Goal: Task Accomplishment & Management: Use online tool/utility

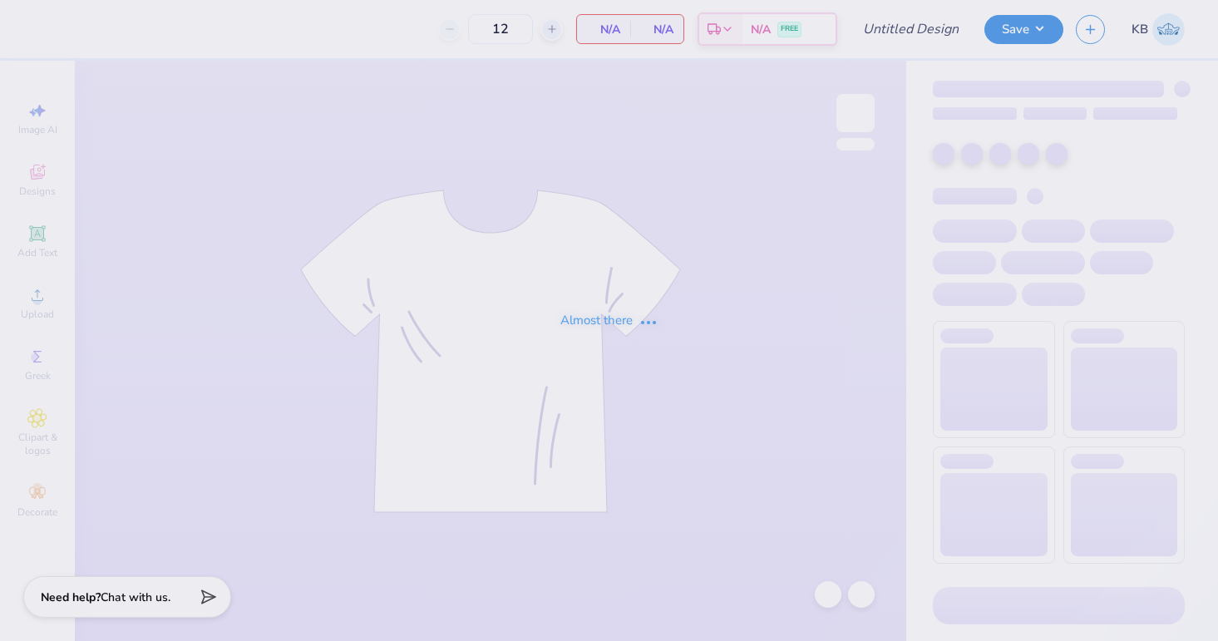
type input "DU FallRush 25"
type input "40"
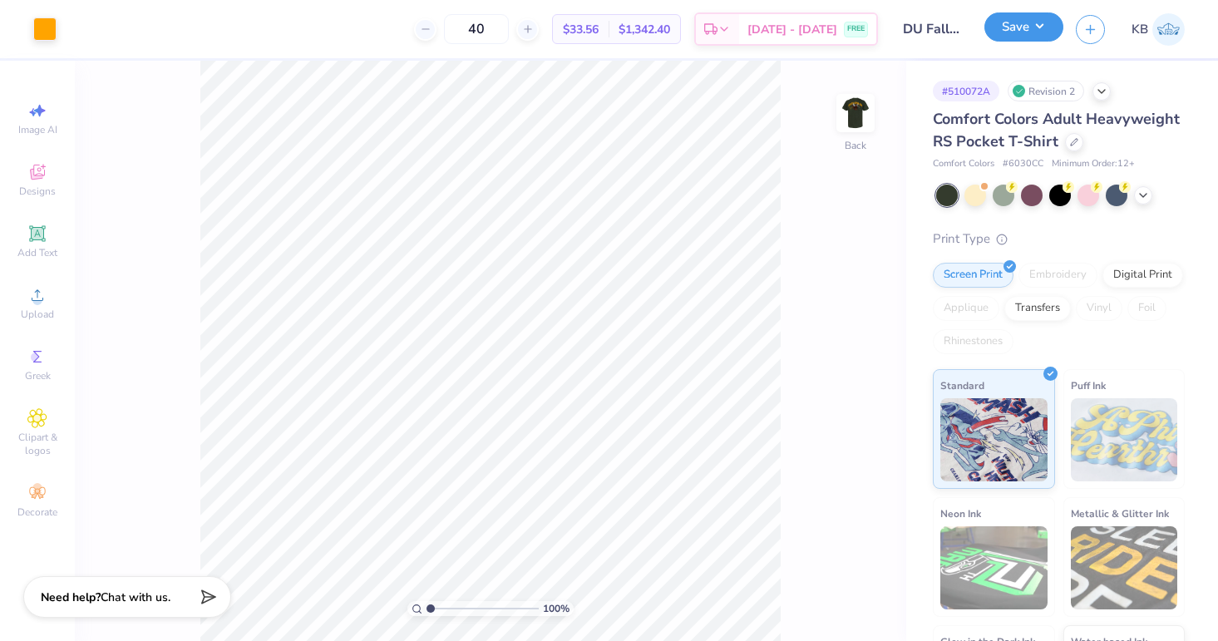
click at [1046, 30] on button "Save" at bounding box center [1024, 26] width 79 height 29
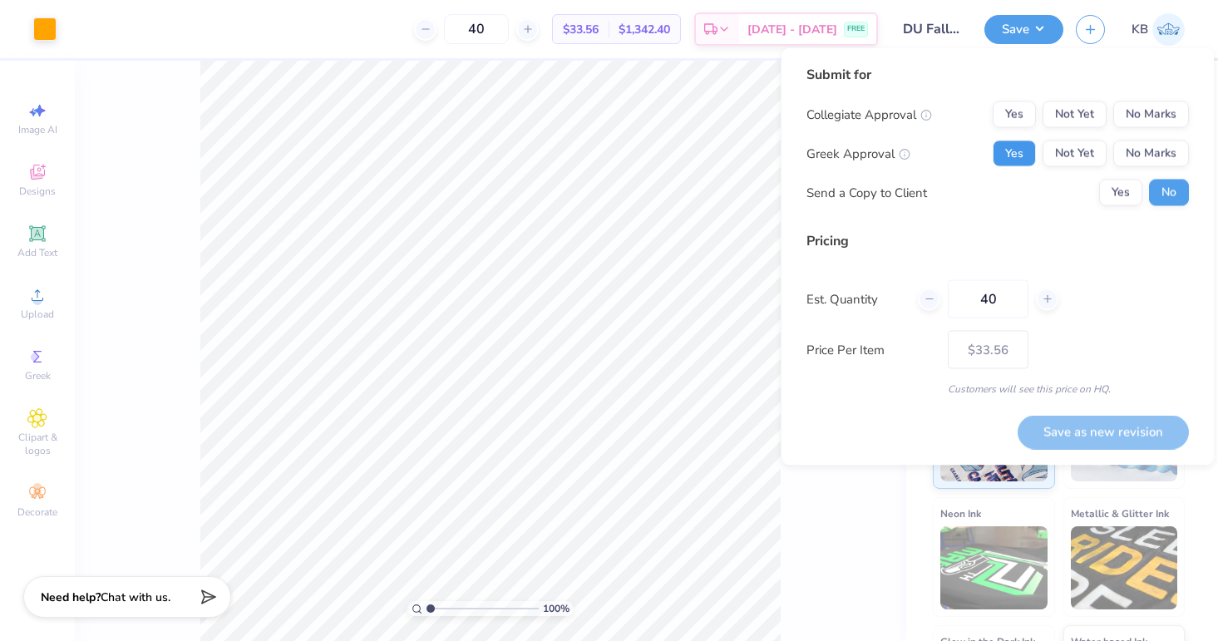
click at [1021, 149] on button "Yes" at bounding box center [1014, 154] width 43 height 27
click at [1158, 108] on button "No Marks" at bounding box center [1152, 114] width 76 height 27
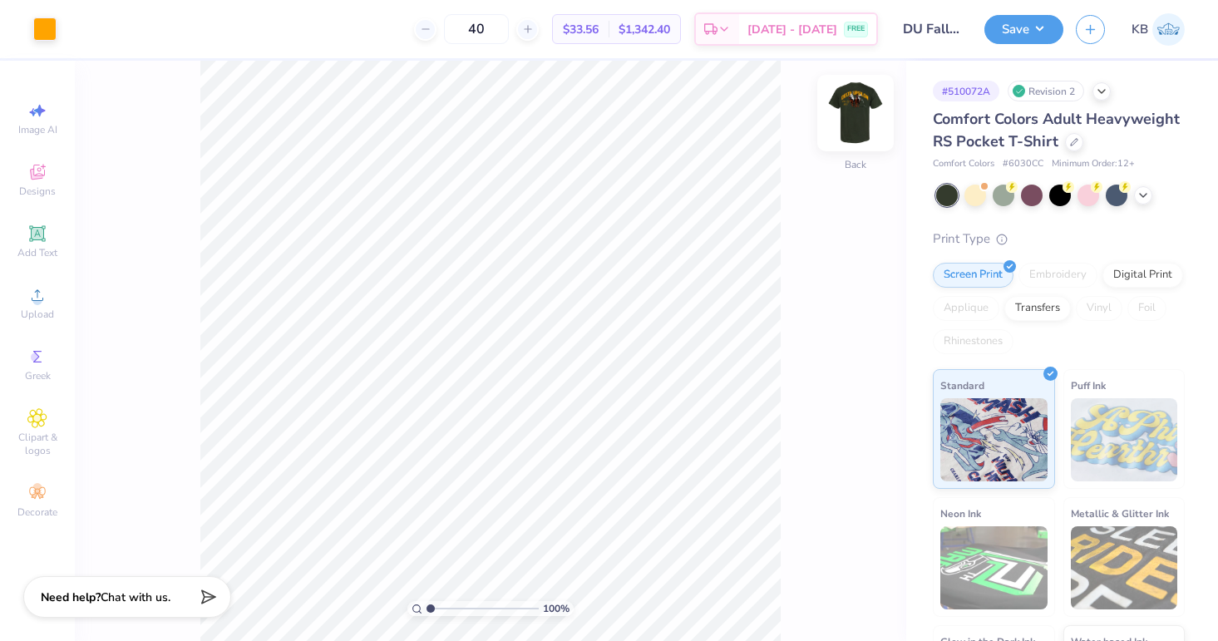
click at [843, 113] on img at bounding box center [856, 113] width 67 height 67
click at [76, 33] on div at bounding box center [74, 27] width 23 height 23
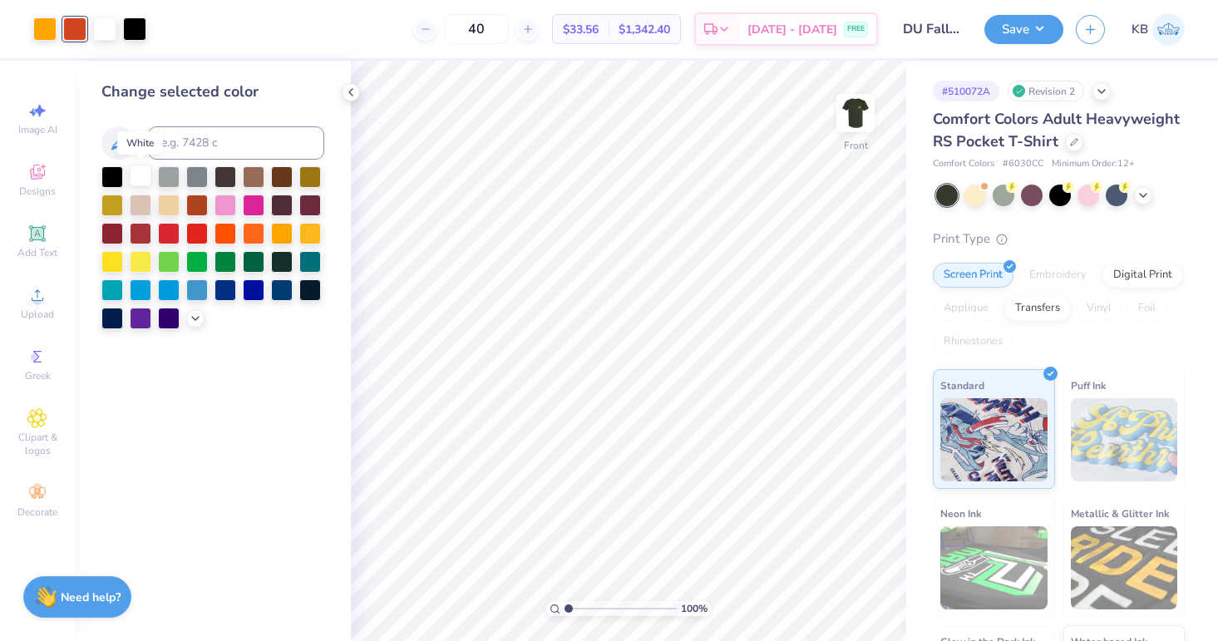
click at [145, 174] on div at bounding box center [141, 176] width 22 height 22
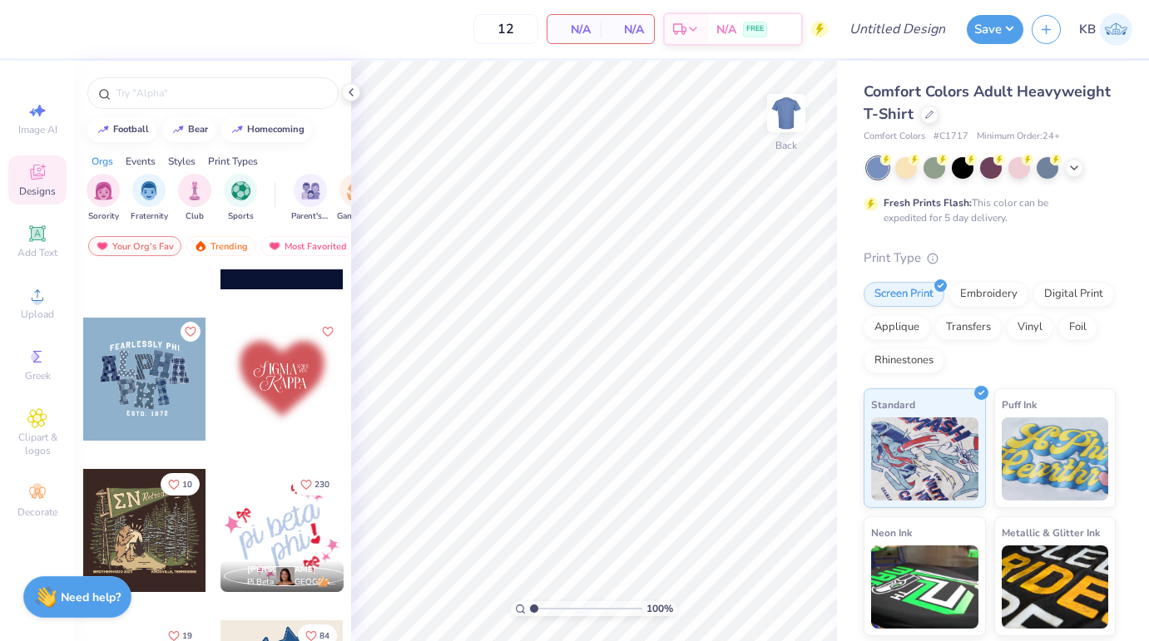
scroll to position [1935, 0]
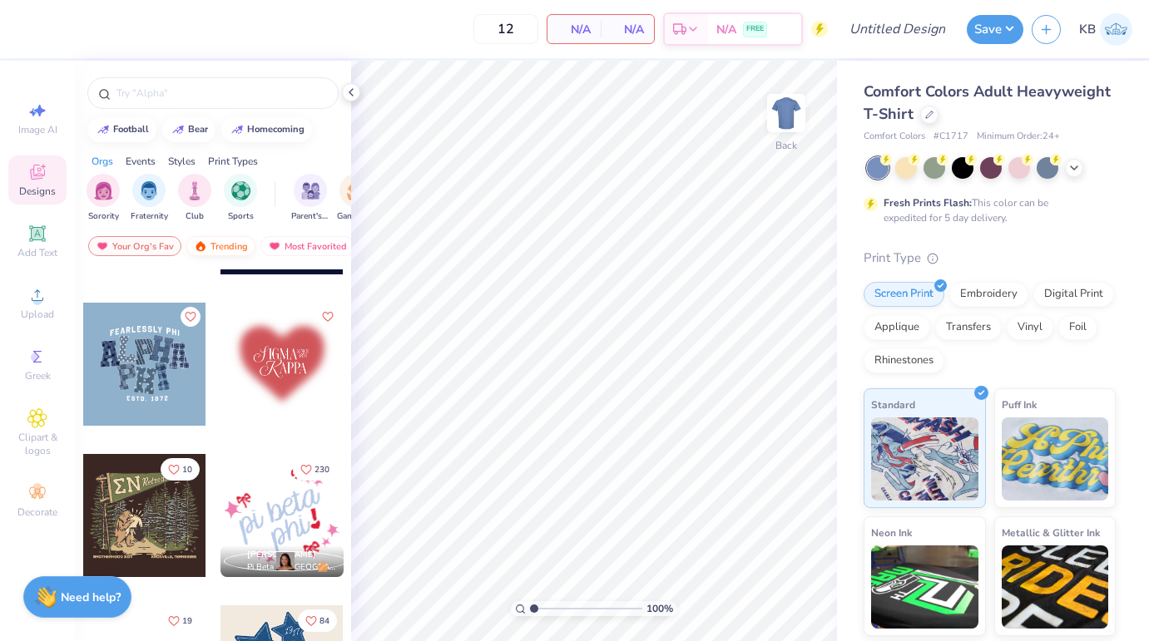
click at [228, 245] on div "Trending" at bounding box center [220, 246] width 69 height 20
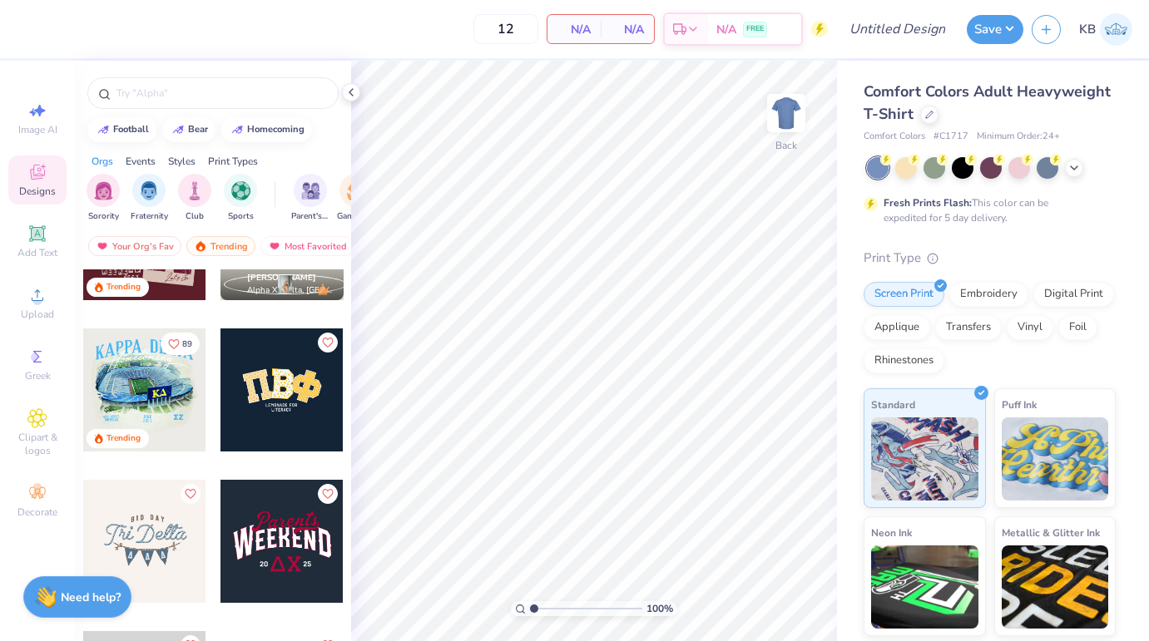
scroll to position [3728, 0]
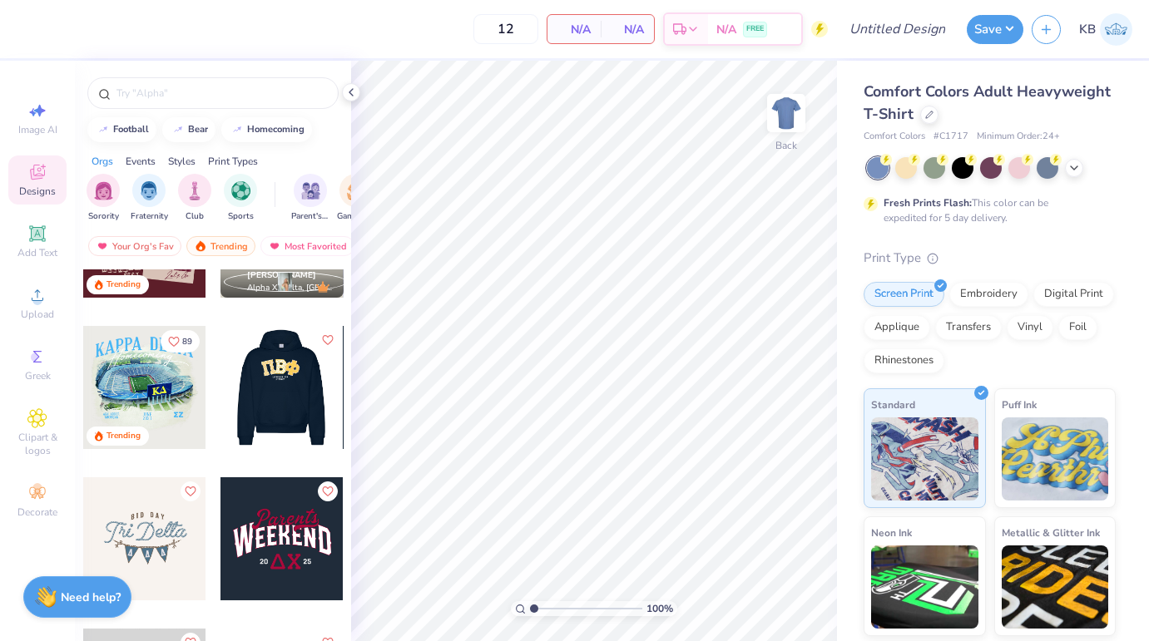
click at [289, 393] on div at bounding box center [281, 387] width 369 height 123
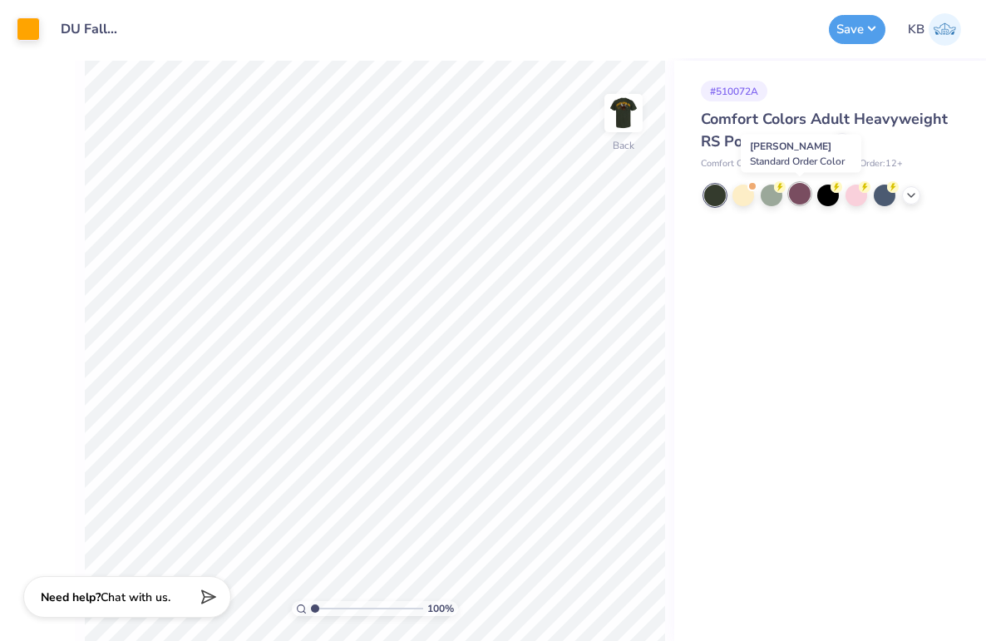
click at [792, 195] on div at bounding box center [800, 194] width 22 height 22
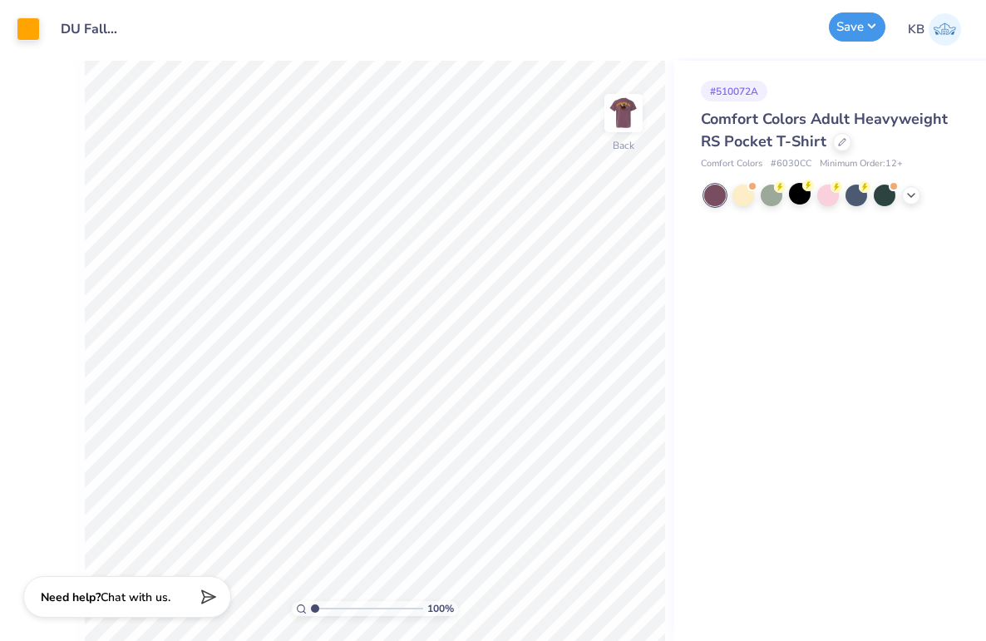
click at [846, 27] on button "Save" at bounding box center [857, 26] width 57 height 29
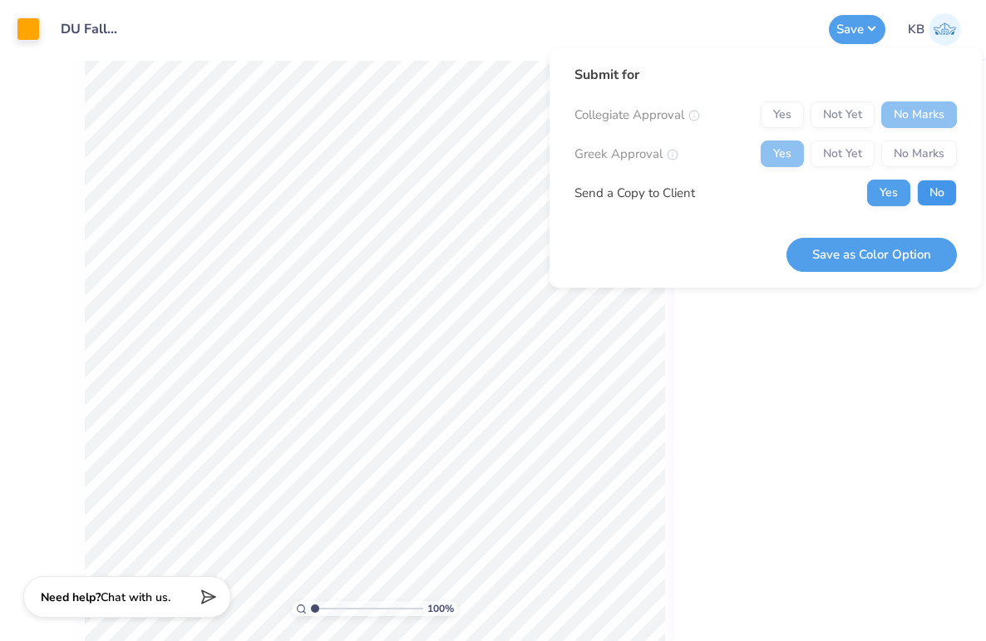
click at [926, 180] on button "No" at bounding box center [937, 193] width 40 height 27
click at [853, 256] on button "Save as Color Option" at bounding box center [872, 255] width 170 height 34
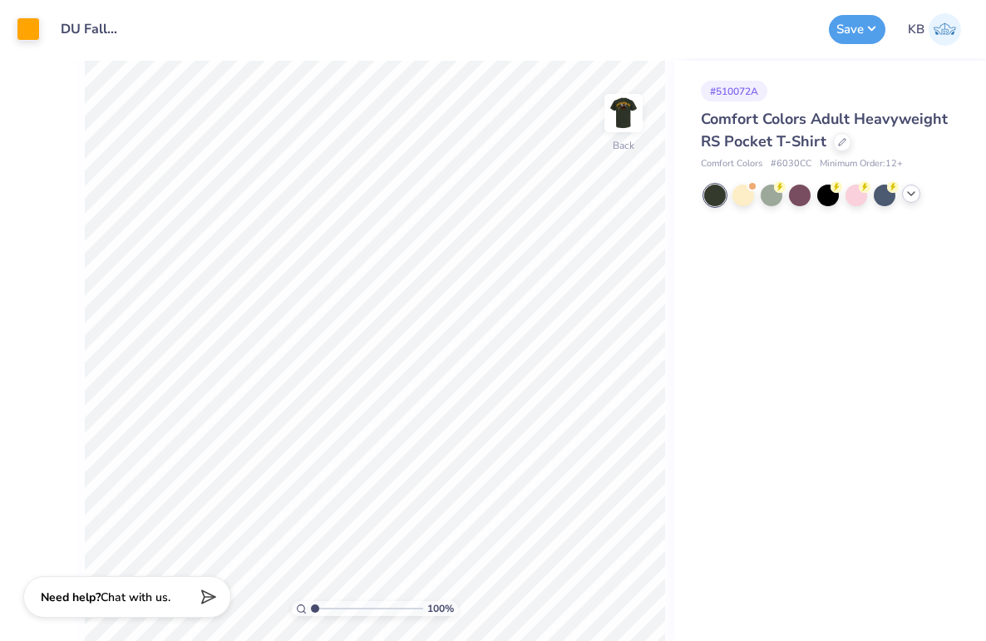
click at [906, 199] on icon at bounding box center [911, 193] width 13 height 13
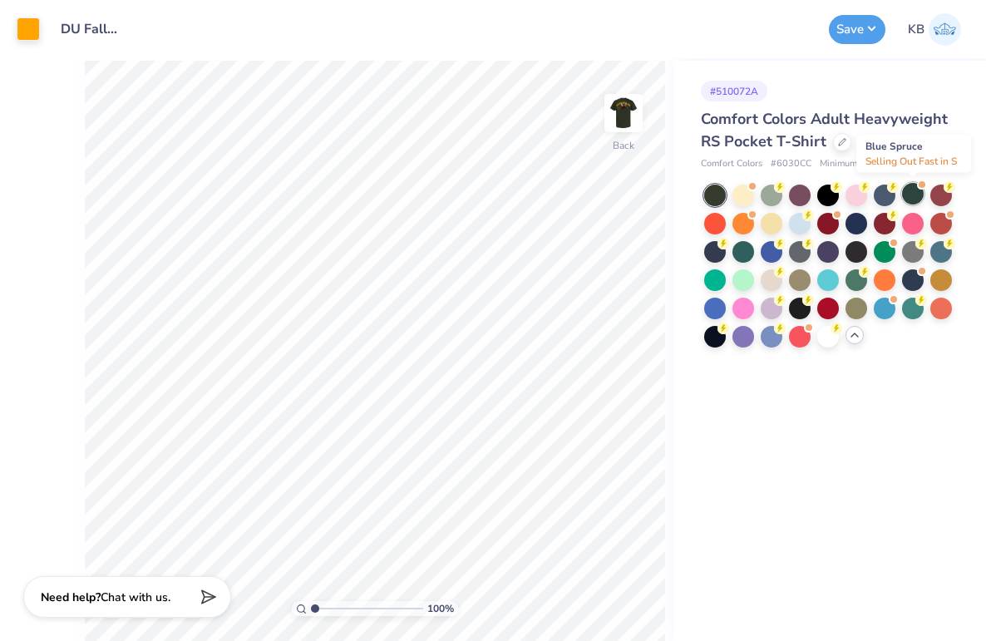
click at [906, 197] on div at bounding box center [913, 194] width 22 height 22
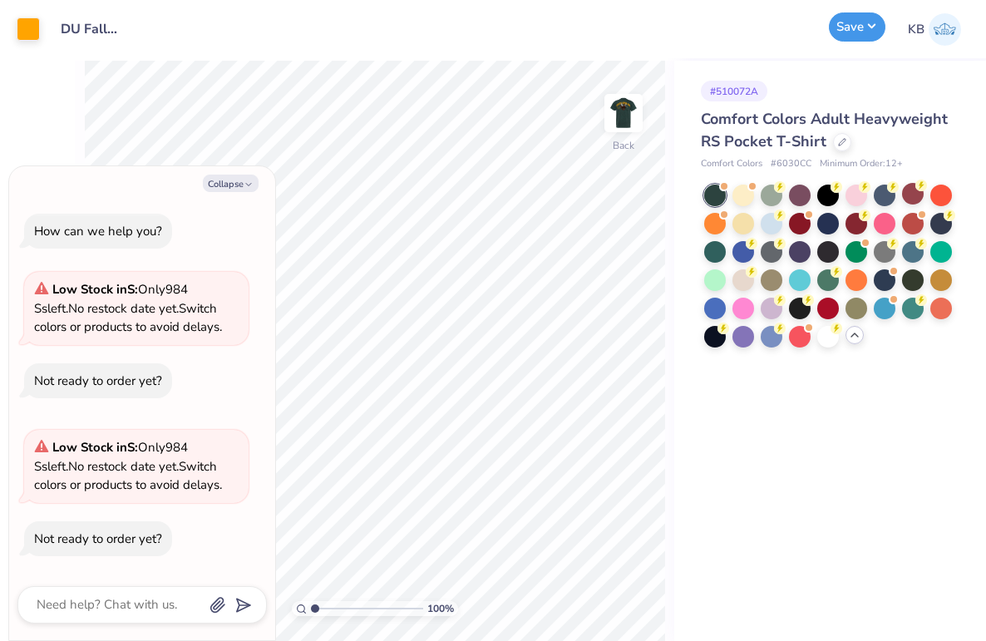
click at [840, 36] on button "Save" at bounding box center [857, 26] width 57 height 29
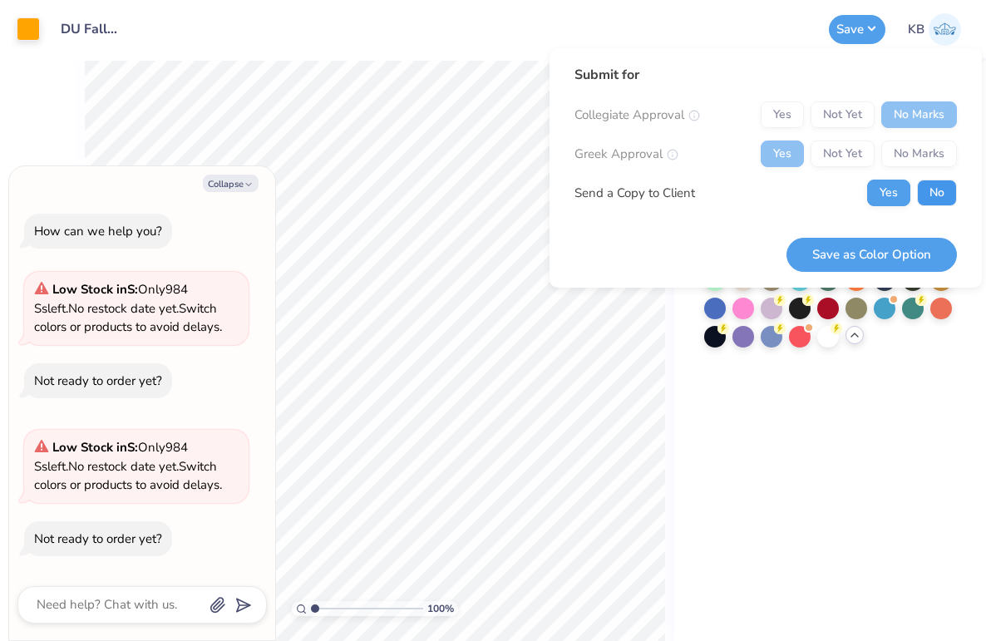
click at [943, 193] on button "No" at bounding box center [937, 193] width 40 height 27
click at [884, 249] on button "Save as Color Option" at bounding box center [872, 255] width 170 height 34
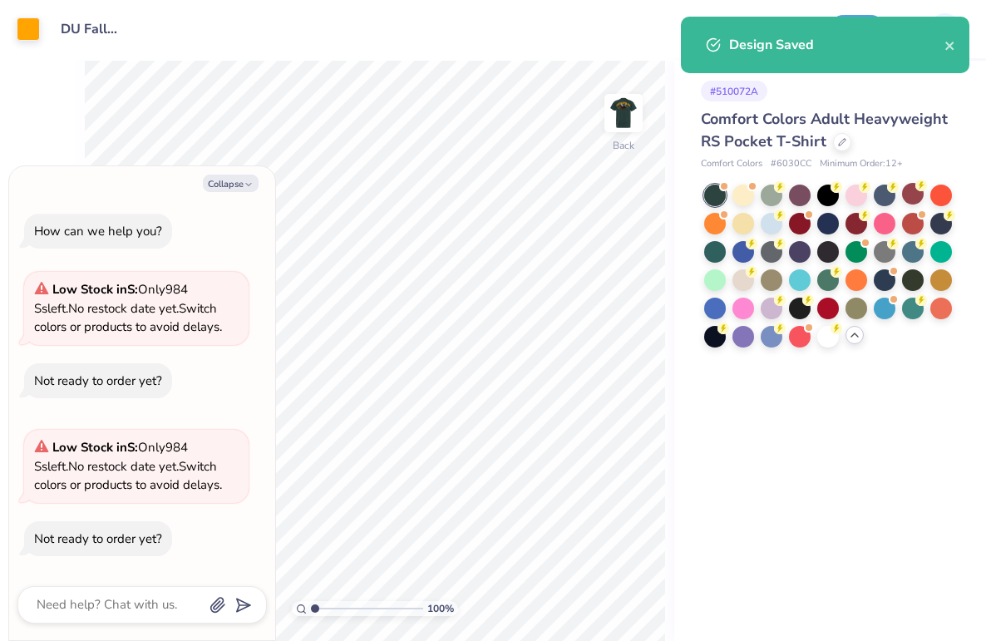
type textarea "x"
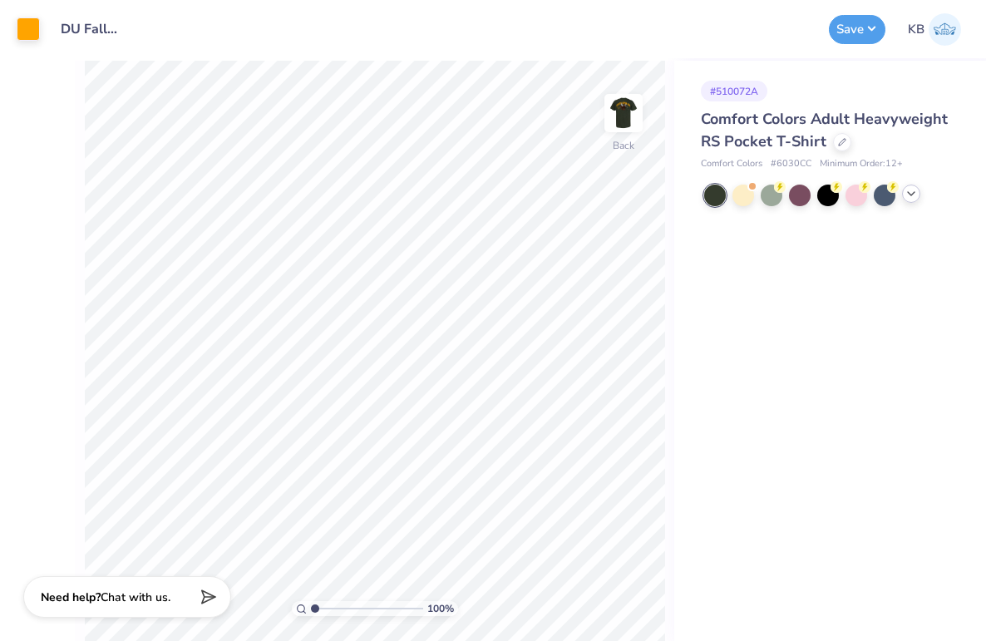
click at [907, 190] on icon at bounding box center [911, 193] width 13 height 13
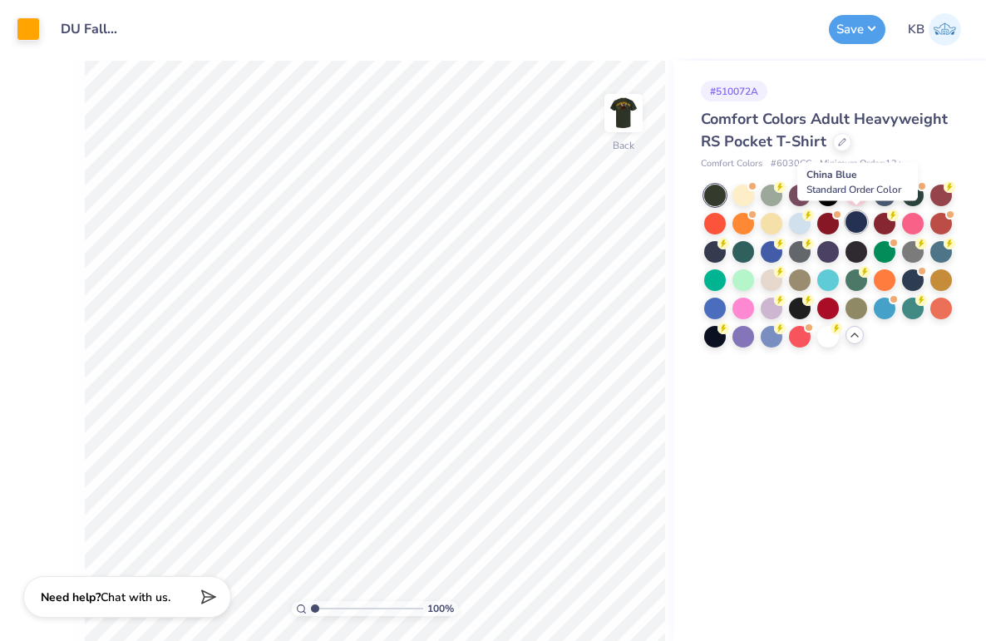
click at [850, 226] on div at bounding box center [857, 222] width 22 height 22
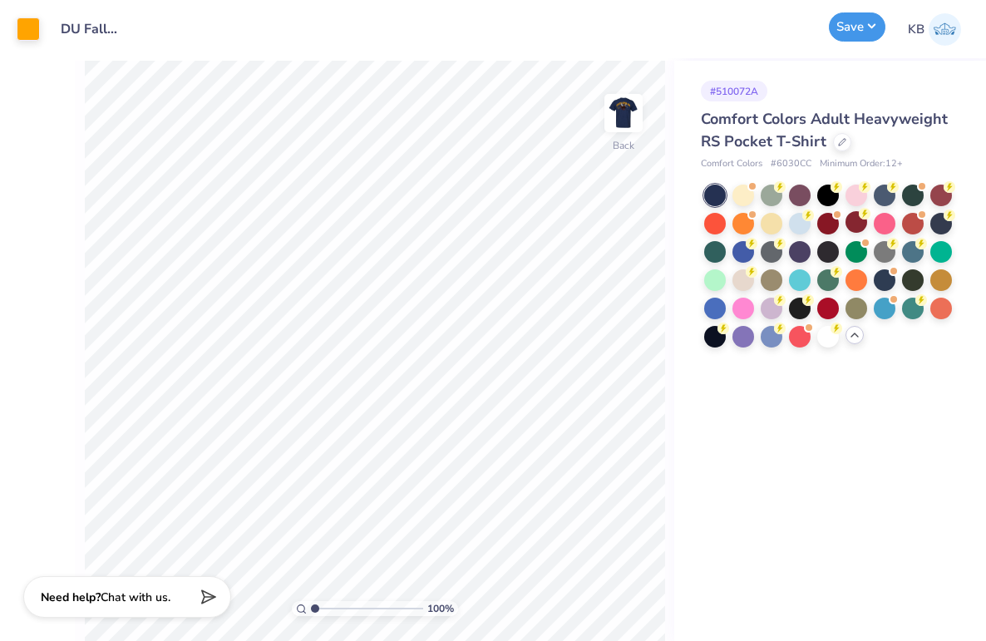
click at [841, 31] on button "Save" at bounding box center [857, 26] width 57 height 29
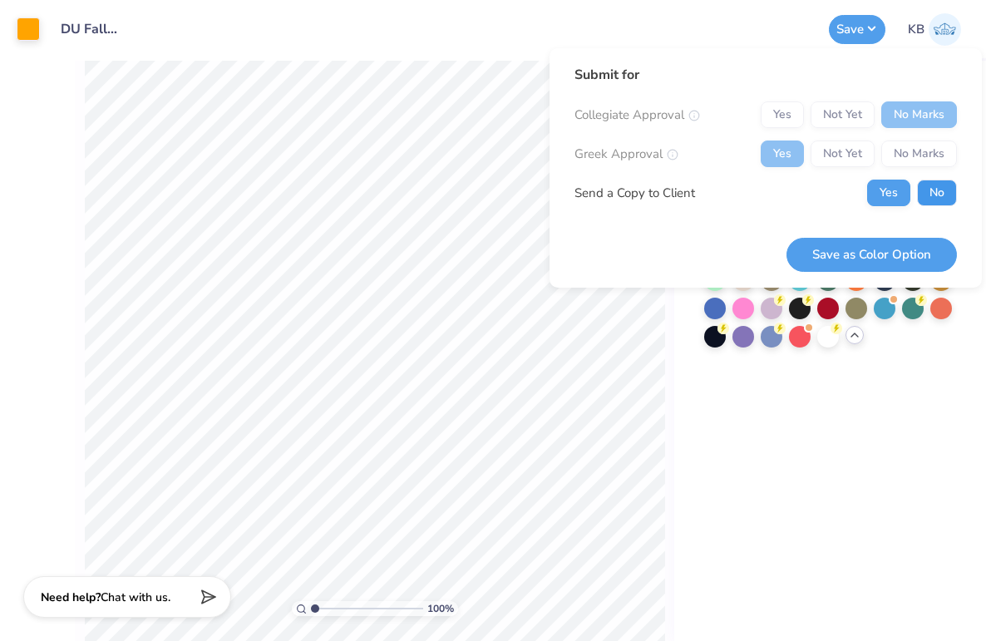
click at [941, 198] on button "No" at bounding box center [937, 193] width 40 height 27
click at [888, 256] on button "Save as Color Option" at bounding box center [872, 255] width 170 height 34
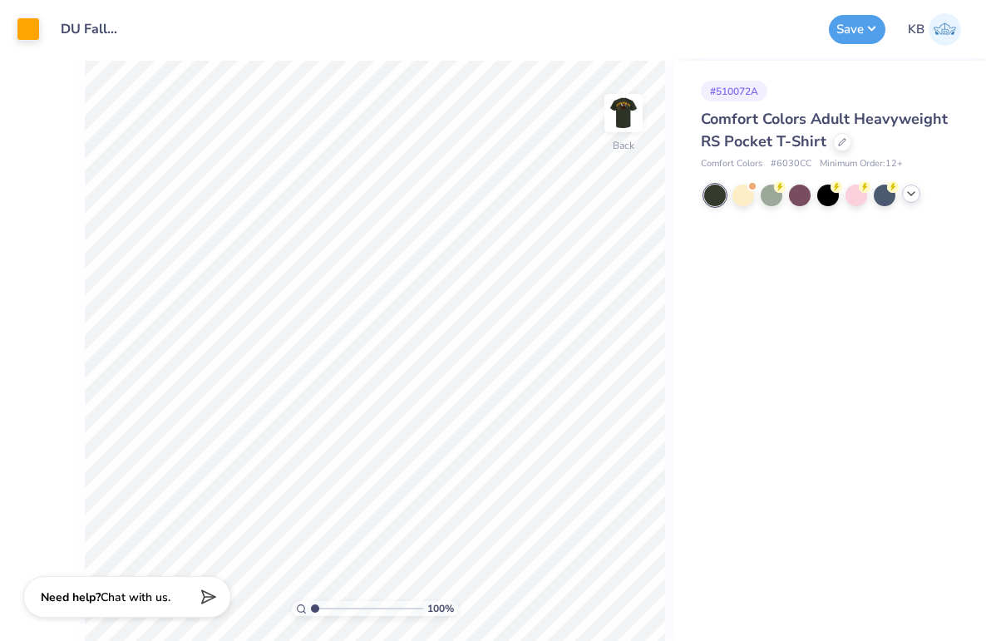
click at [913, 193] on polyline at bounding box center [911, 193] width 7 height 3
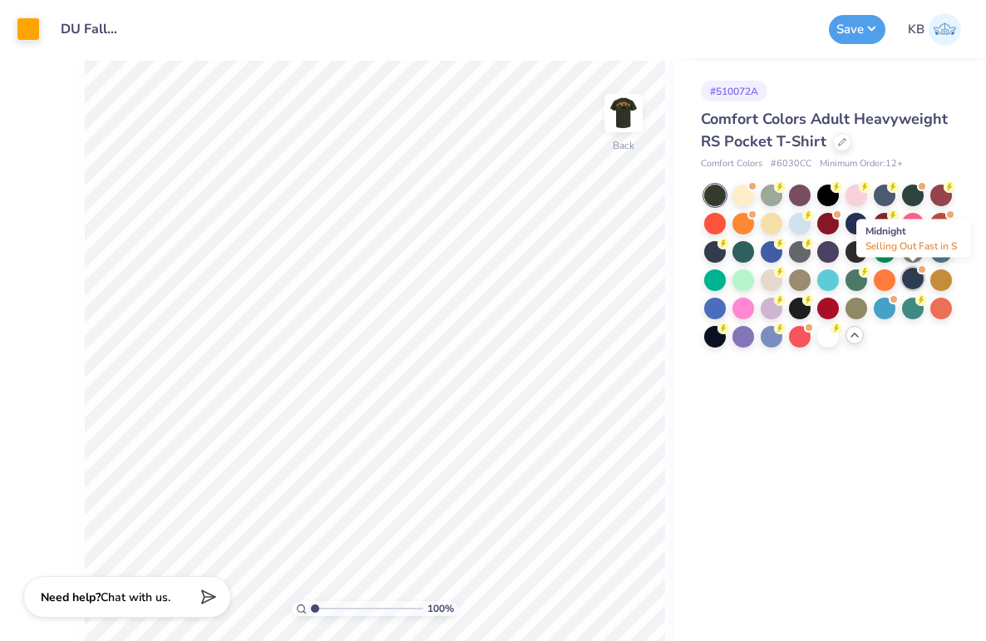
click at [914, 279] on div at bounding box center [913, 279] width 22 height 22
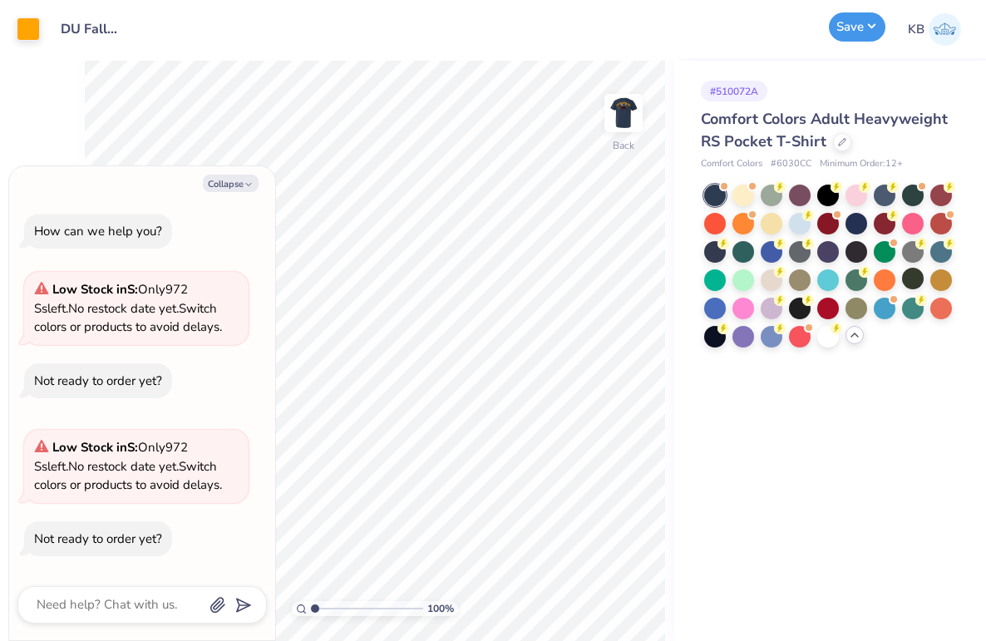
click at [842, 37] on button "Save" at bounding box center [857, 26] width 57 height 29
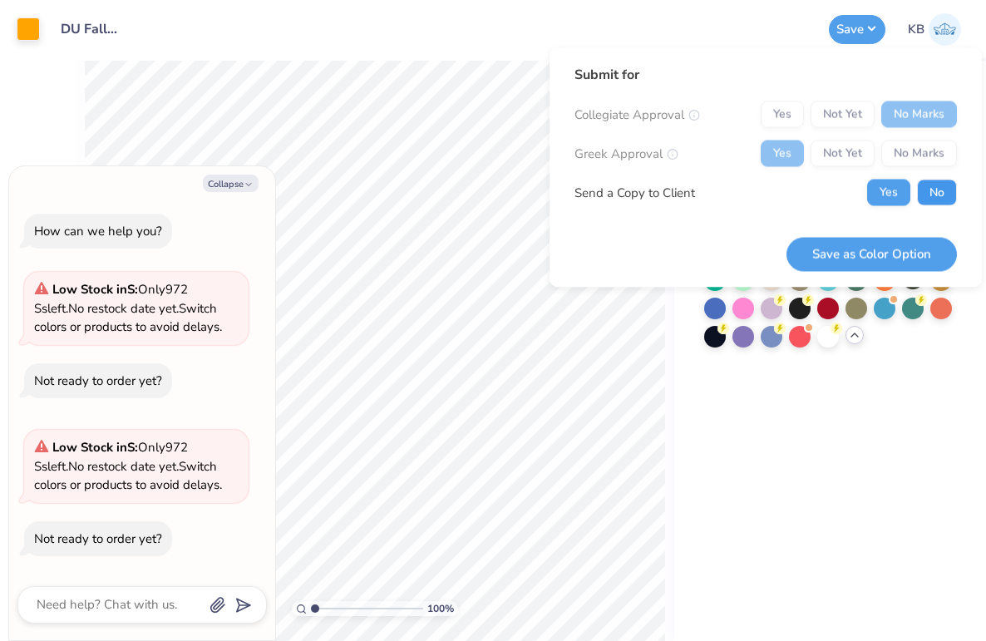
click at [930, 193] on button "No" at bounding box center [937, 193] width 40 height 27
click at [877, 237] on button "Save as Color Option" at bounding box center [872, 254] width 170 height 34
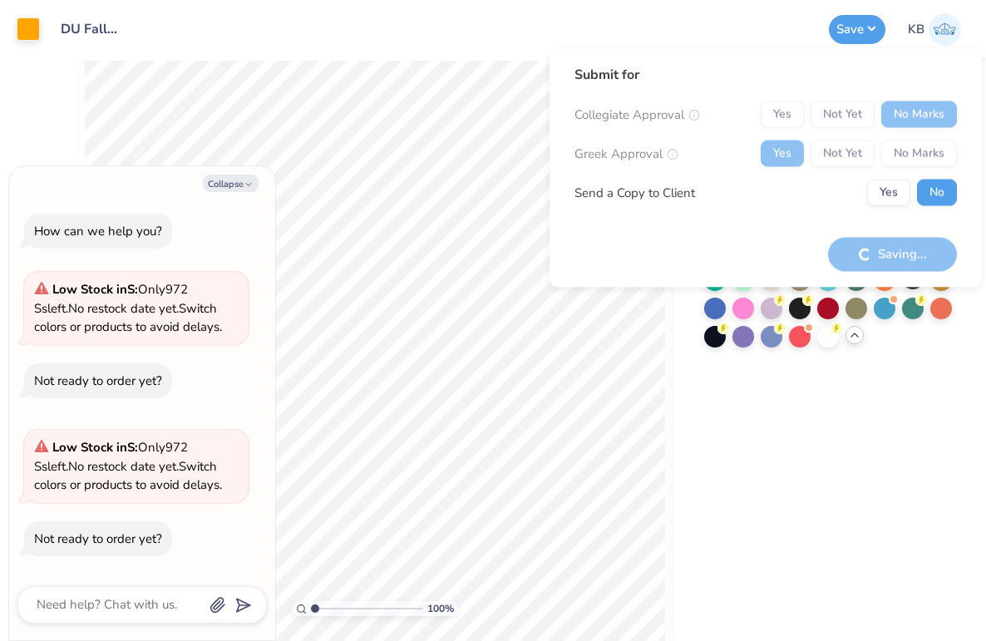
type textarea "x"
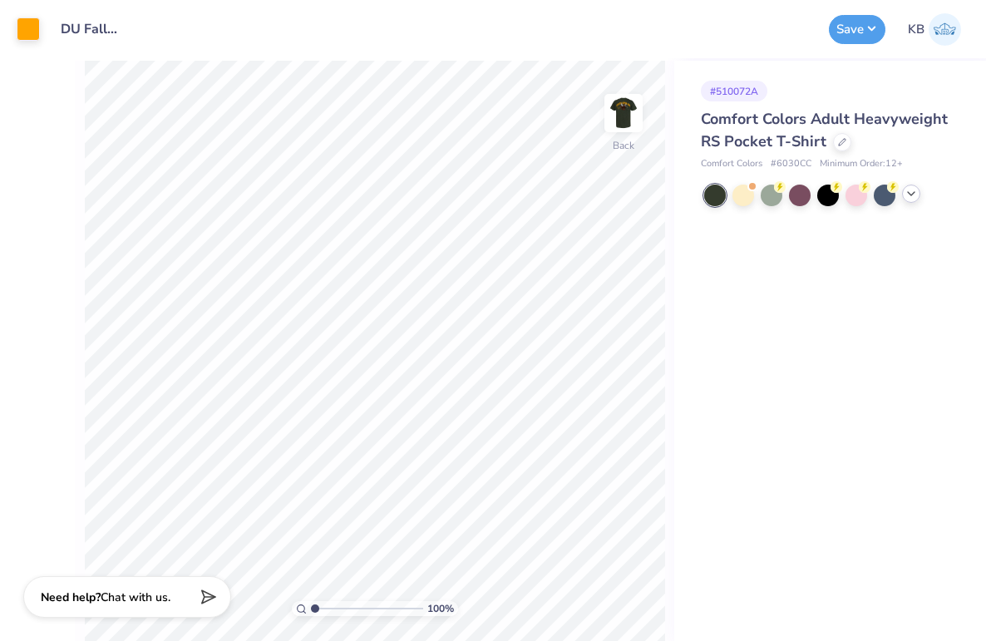
click at [907, 195] on icon at bounding box center [911, 193] width 13 height 13
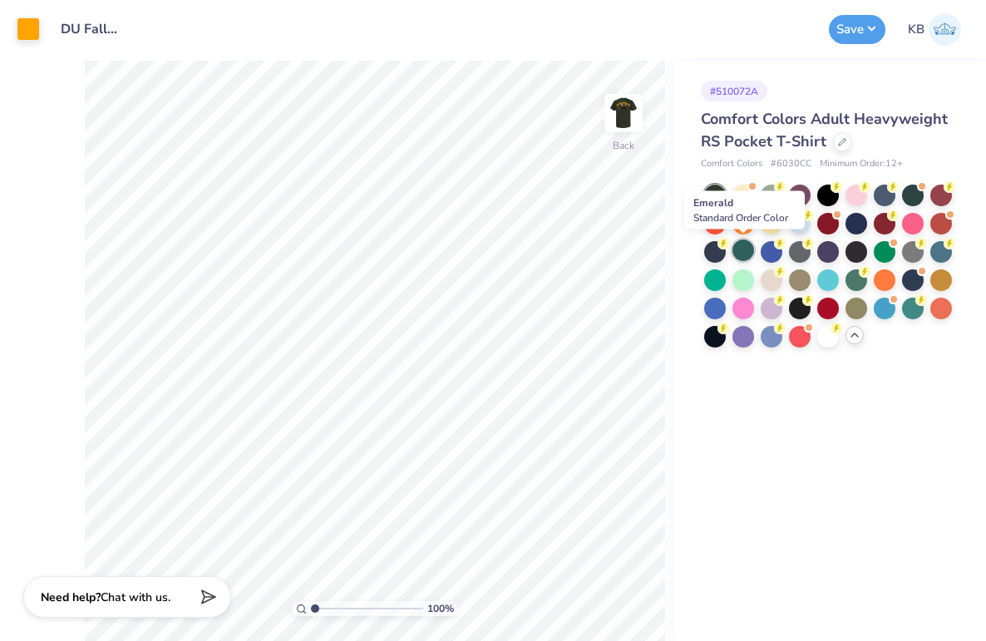
click at [743, 249] on div at bounding box center [744, 251] width 22 height 22
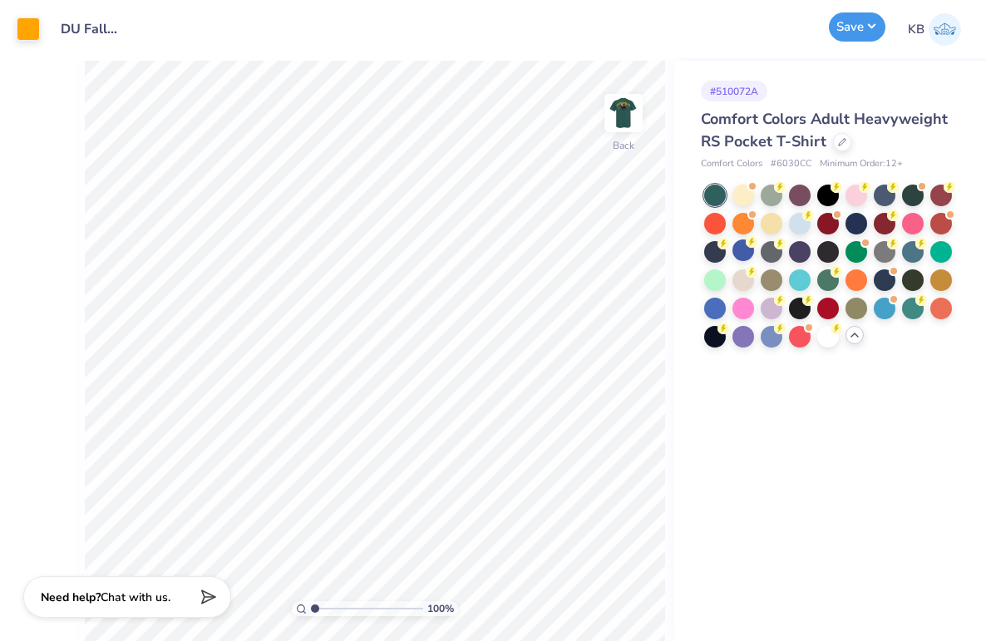
click at [853, 37] on button "Save" at bounding box center [857, 26] width 57 height 29
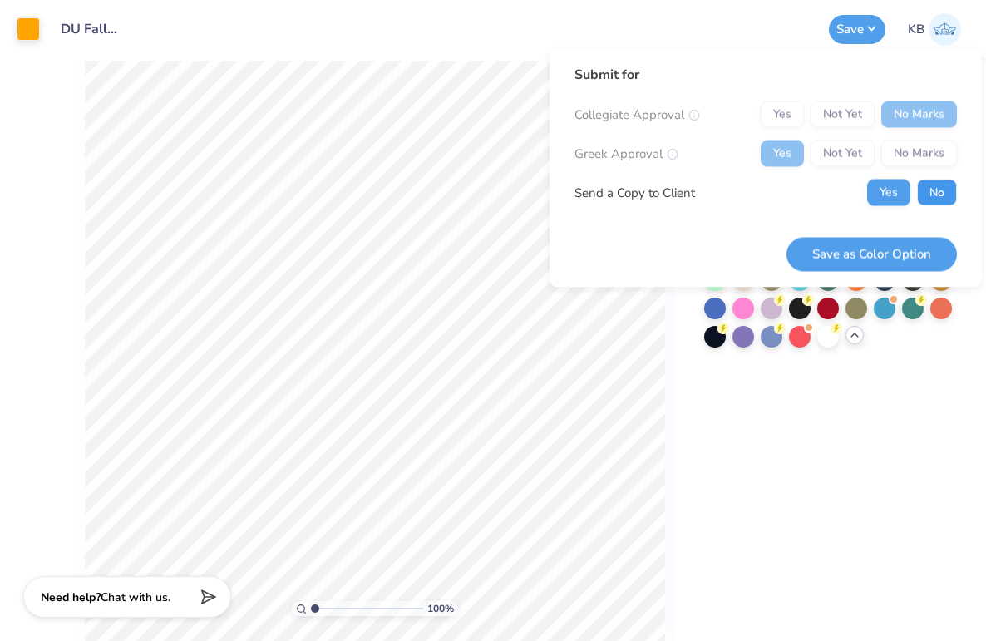
click at [936, 193] on button "No" at bounding box center [937, 193] width 40 height 27
click at [903, 264] on button "Save as Color Option" at bounding box center [872, 254] width 170 height 34
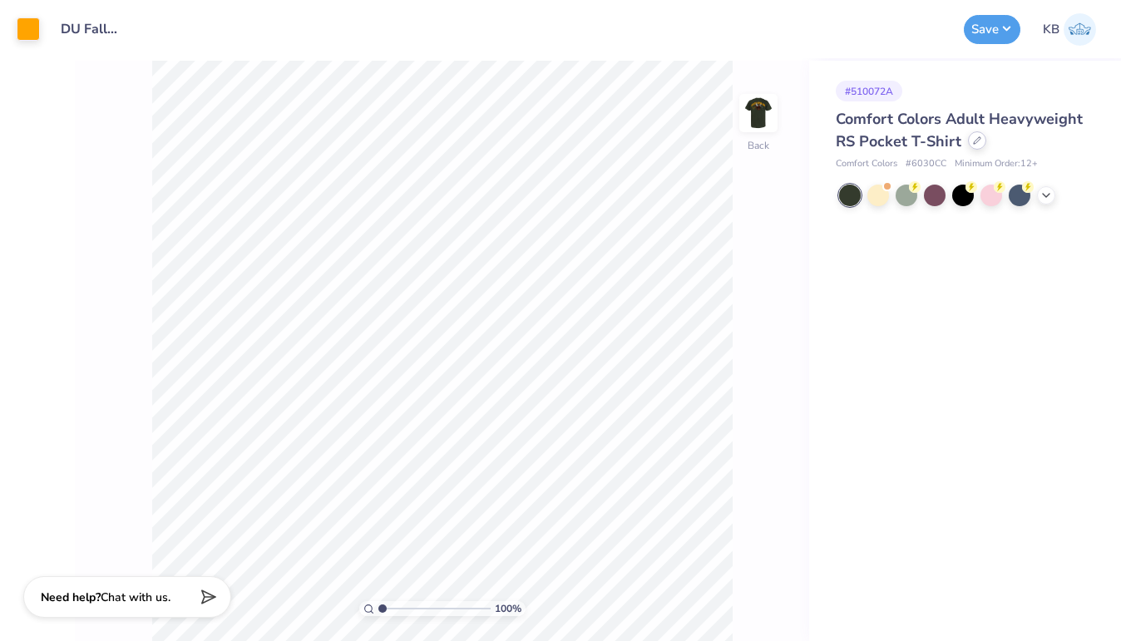
click at [977, 146] on div at bounding box center [977, 140] width 18 height 18
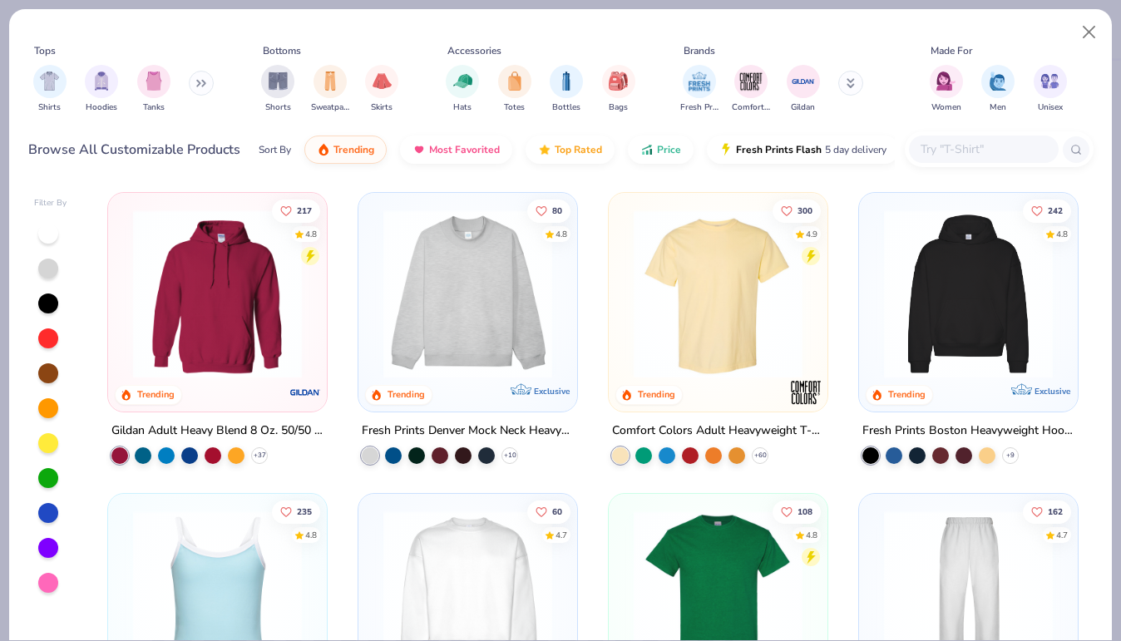
click at [172, 276] on img at bounding box center [217, 294] width 185 height 169
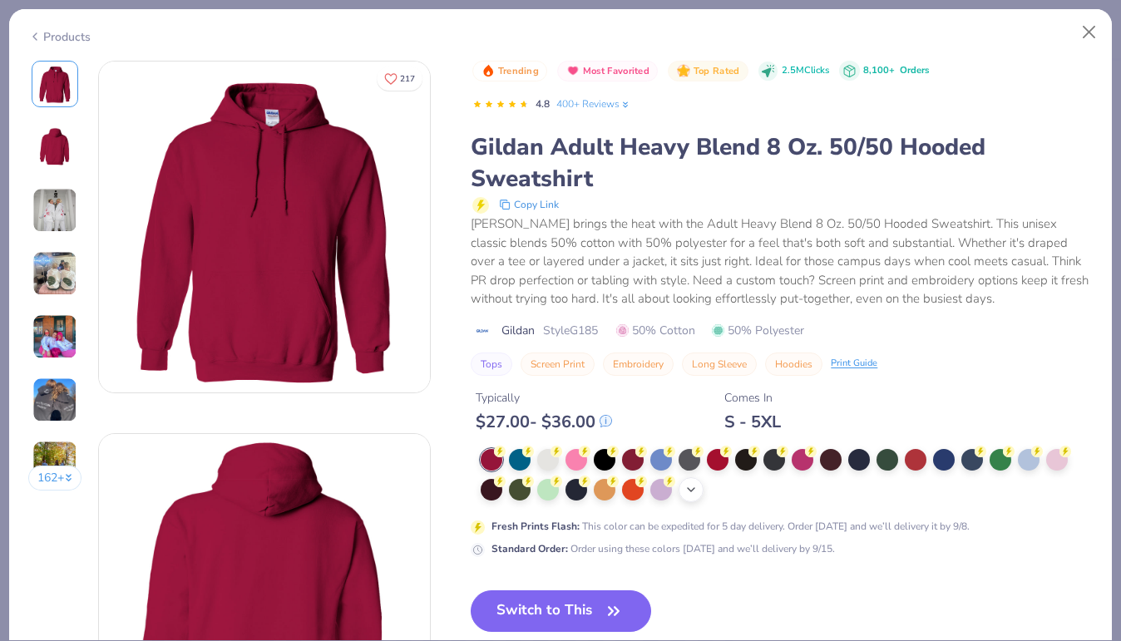
click at [695, 491] on icon at bounding box center [690, 489] width 13 height 13
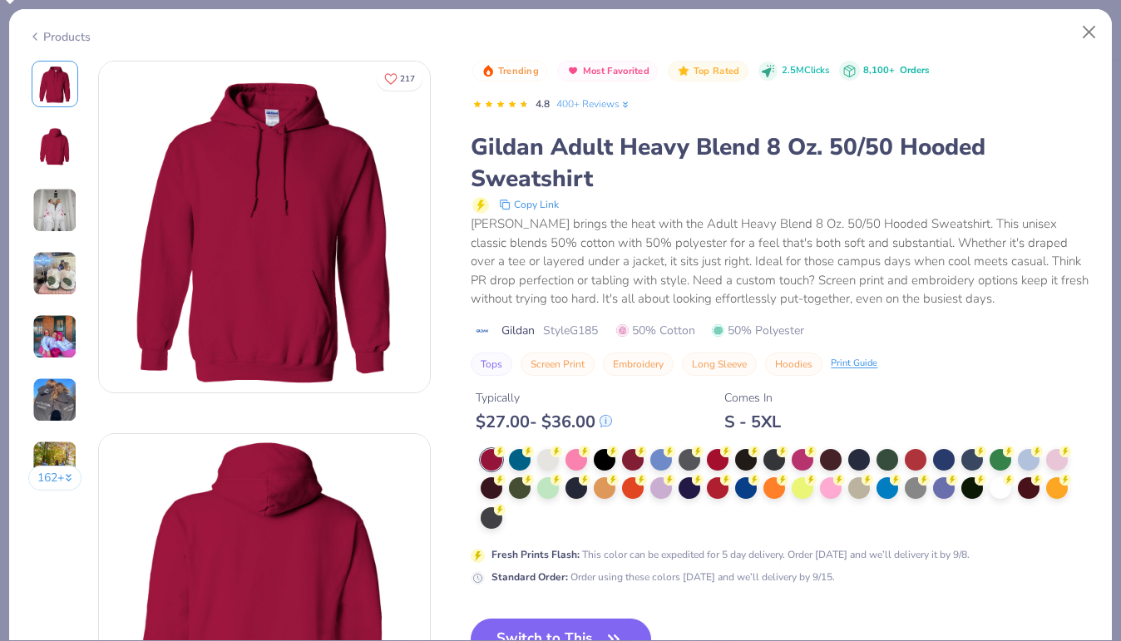
scroll to position [118, 0]
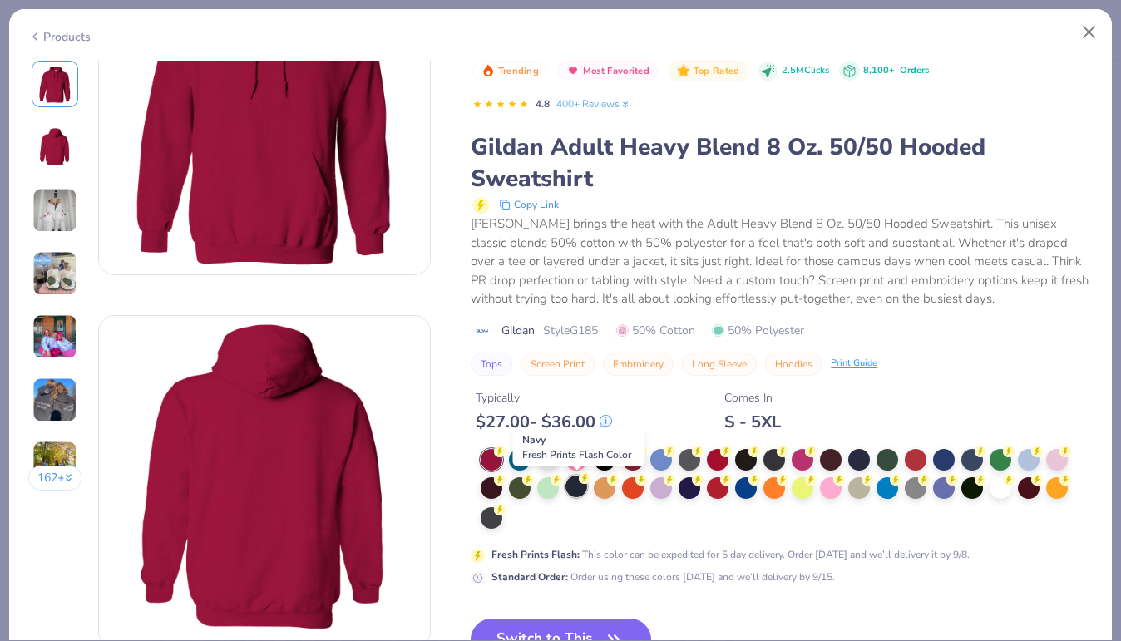
click at [584, 489] on div at bounding box center [577, 487] width 22 height 22
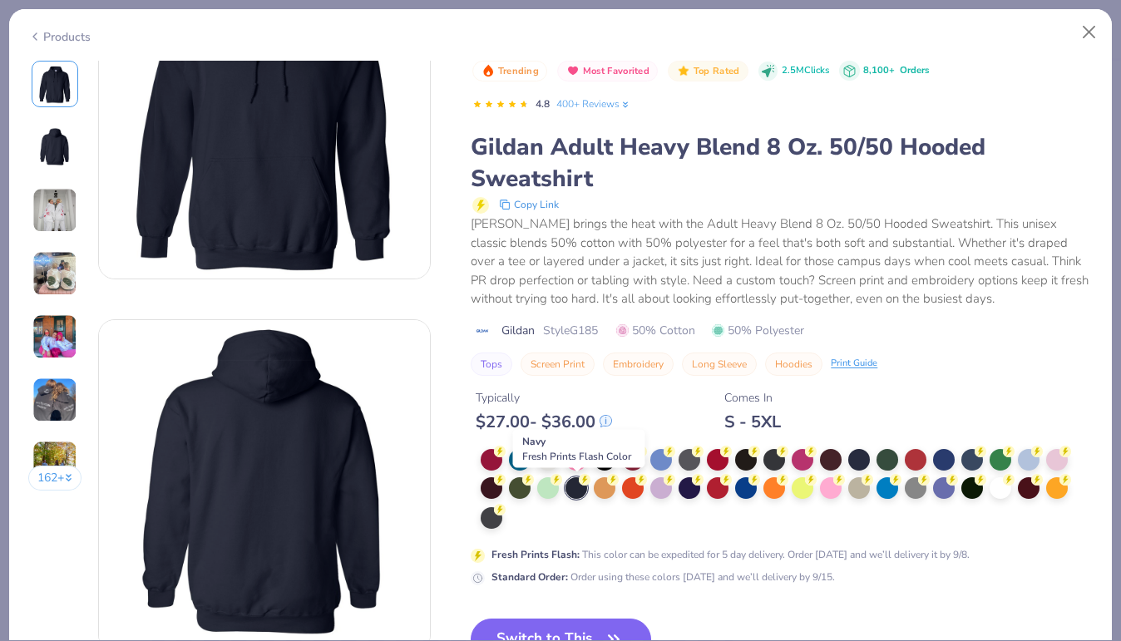
scroll to position [101, 0]
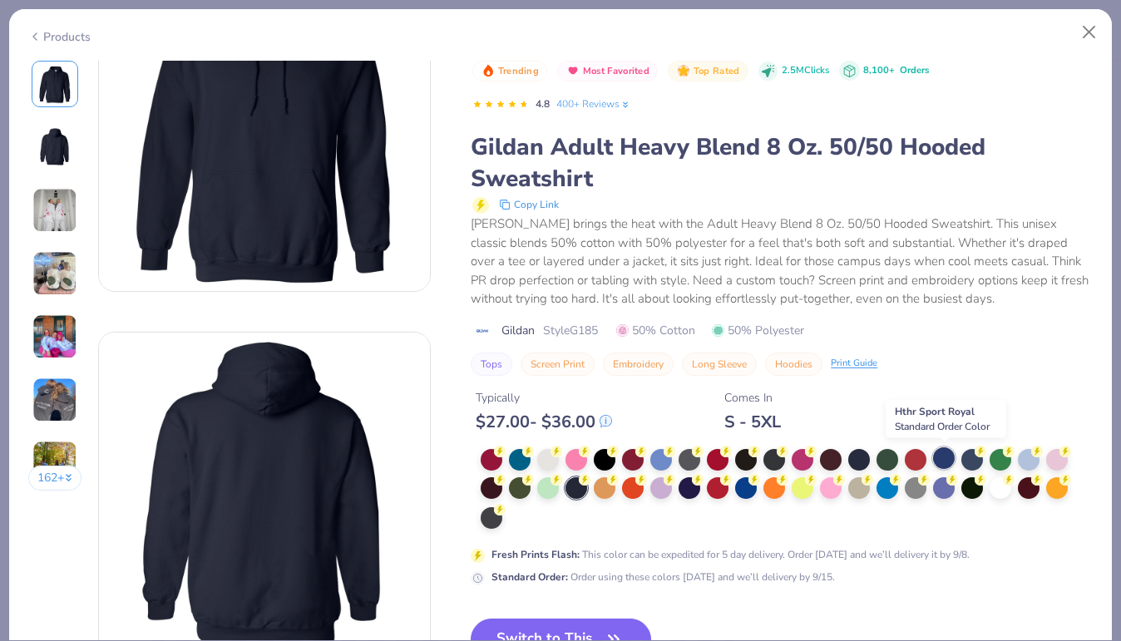
click at [941, 464] on div at bounding box center [944, 458] width 22 height 22
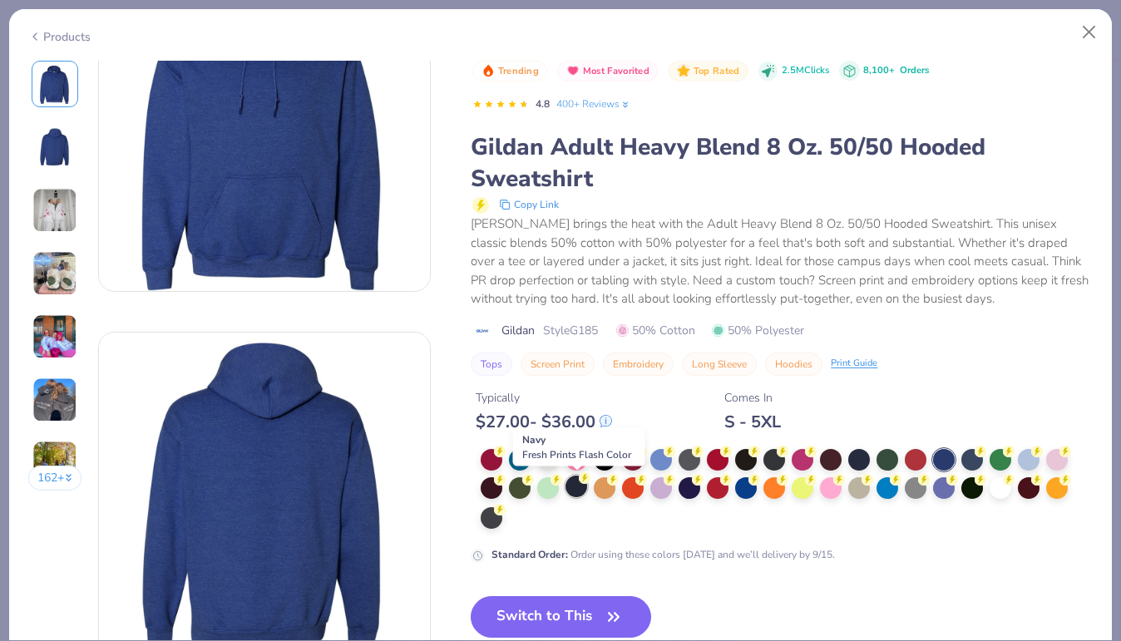
click at [582, 491] on div at bounding box center [577, 487] width 22 height 22
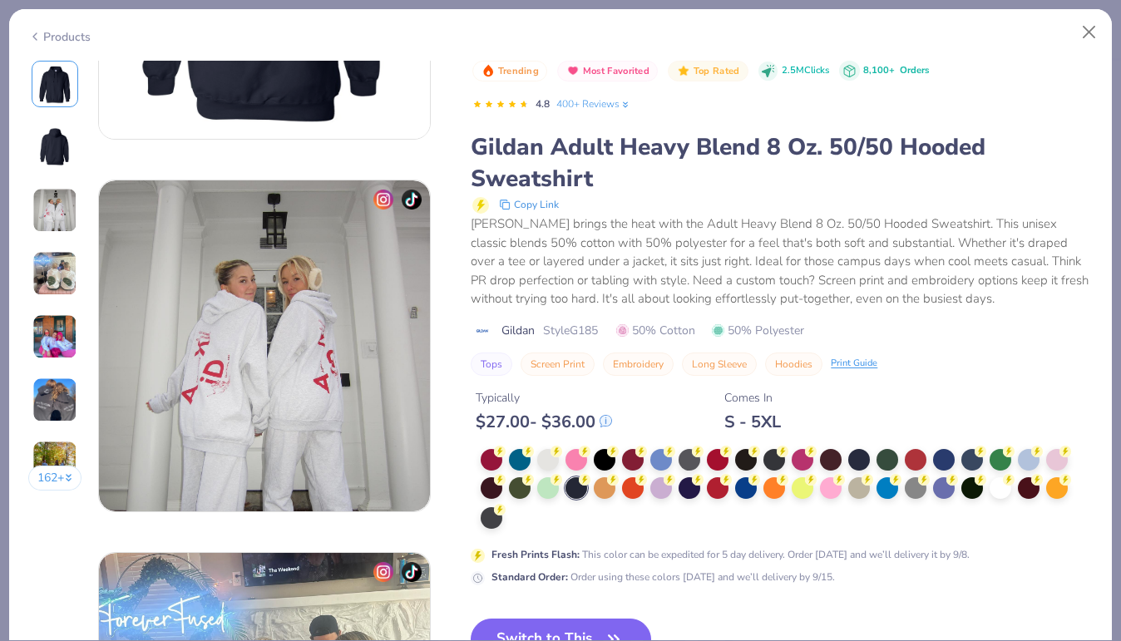
scroll to position [678, 0]
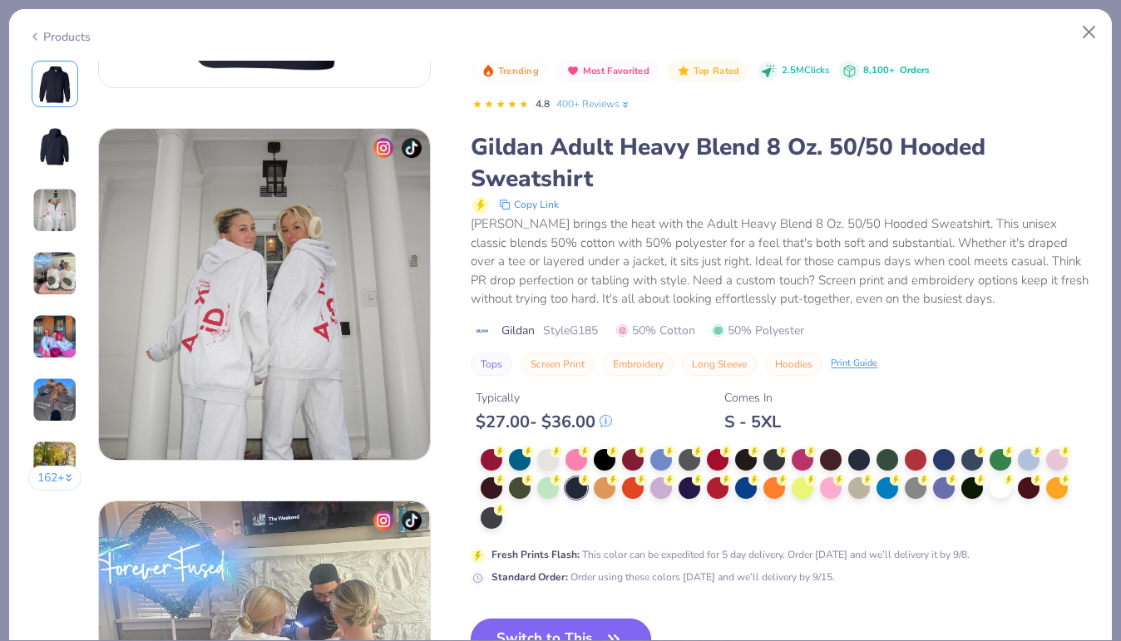
click at [579, 624] on button "Switch to This" at bounding box center [561, 640] width 180 height 42
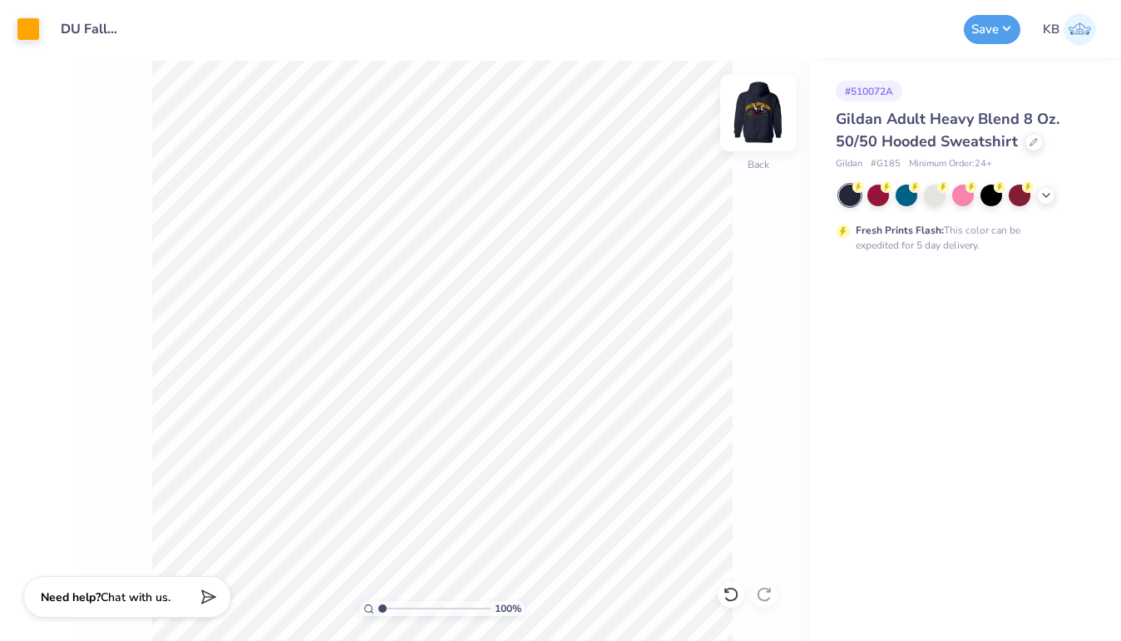
click at [739, 116] on div at bounding box center [758, 113] width 77 height 77
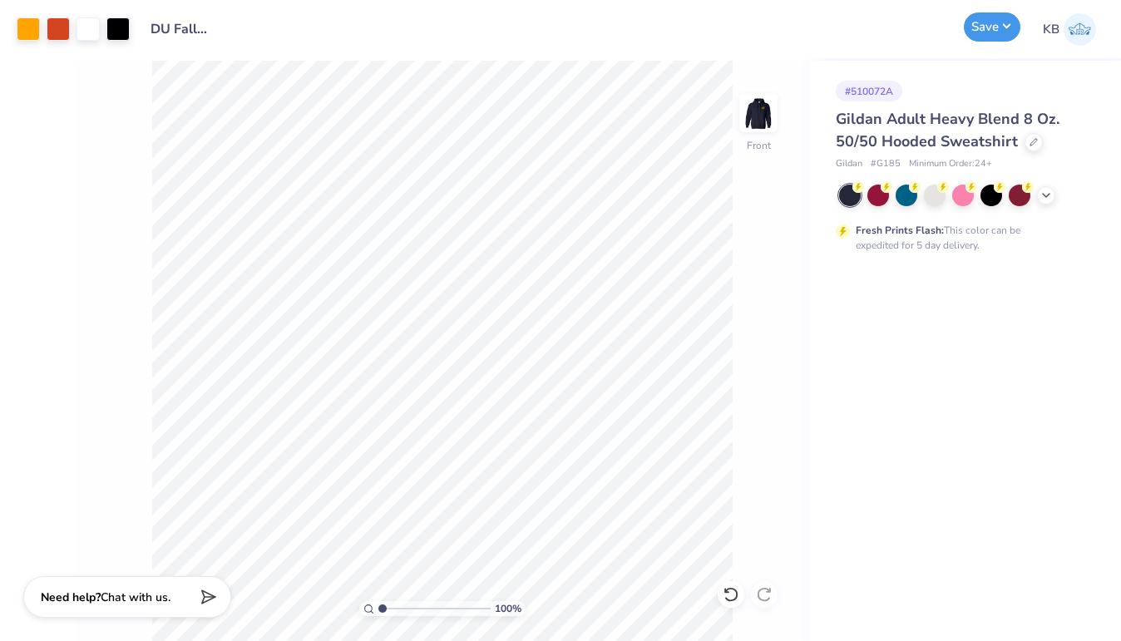
click at [976, 32] on button "Save" at bounding box center [992, 26] width 57 height 29
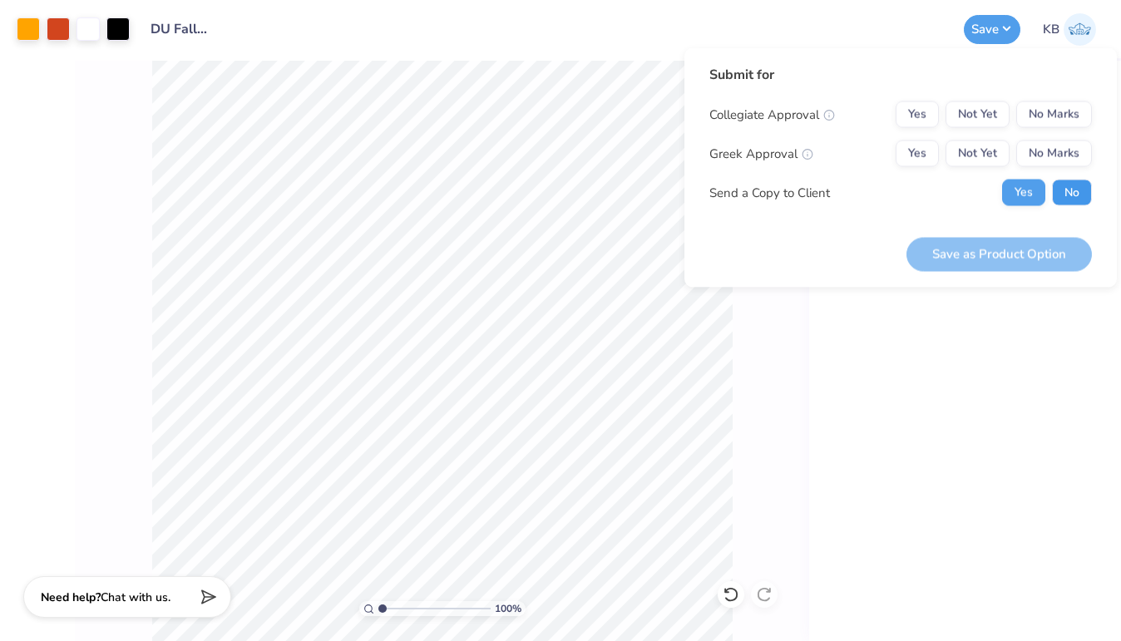
click at [1060, 190] on button "No" at bounding box center [1072, 193] width 40 height 27
click at [923, 156] on button "Yes" at bounding box center [917, 154] width 43 height 27
click at [1036, 123] on button "No Marks" at bounding box center [1054, 114] width 76 height 27
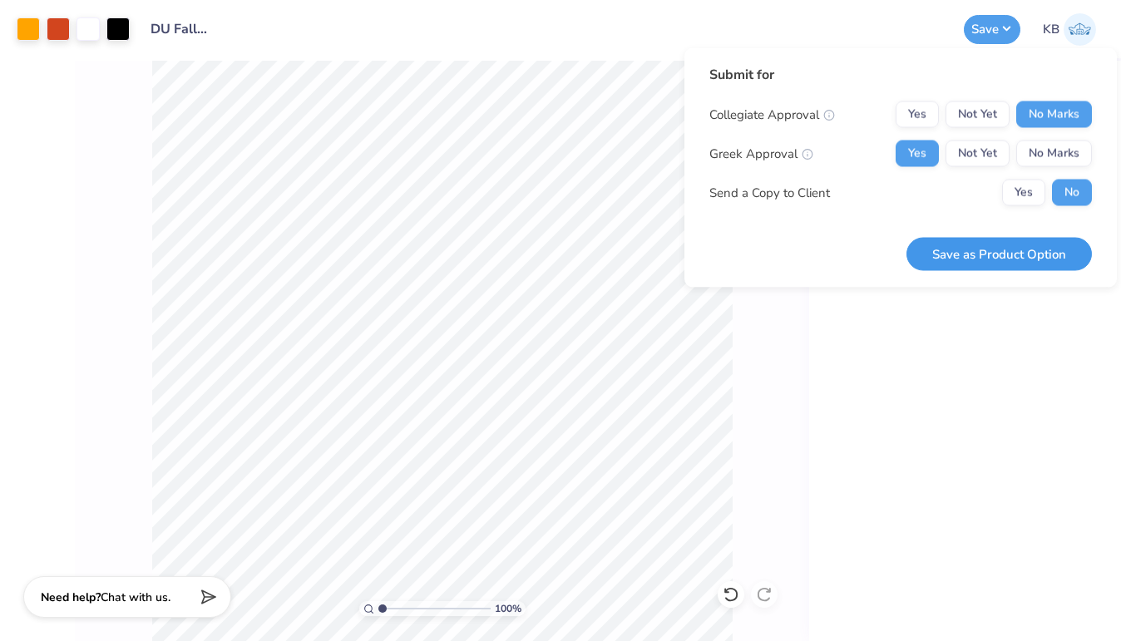
click at [996, 253] on button "Save as Product Option" at bounding box center [999, 254] width 185 height 34
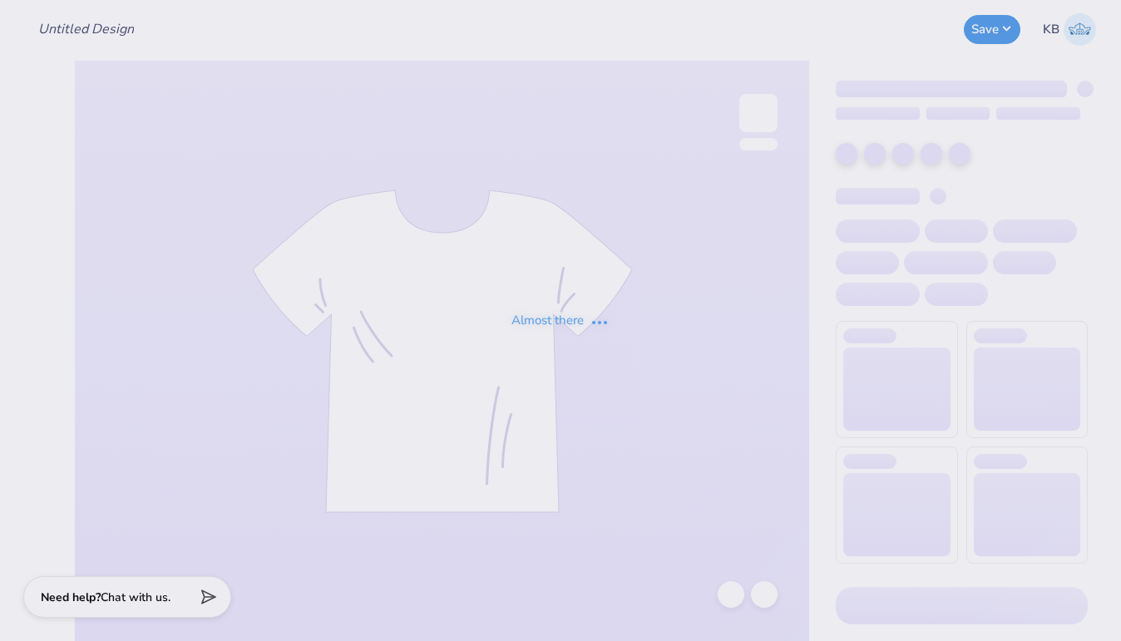
type input "DU FallRush 25"
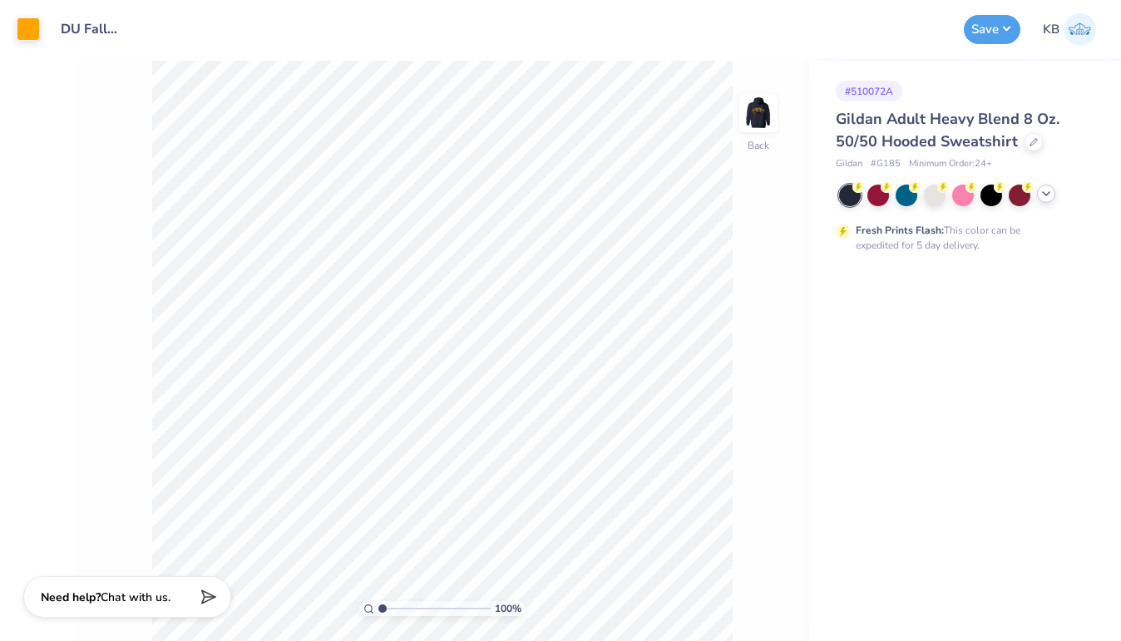
click at [1048, 191] on icon at bounding box center [1046, 193] width 13 height 13
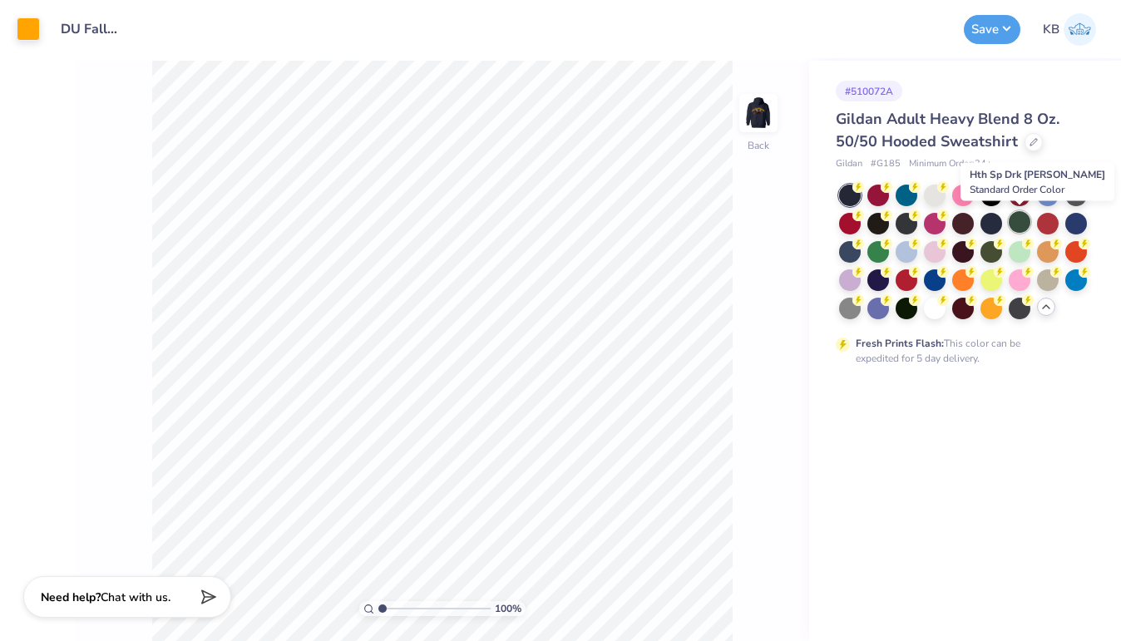
click at [1021, 220] on div at bounding box center [1020, 222] width 22 height 22
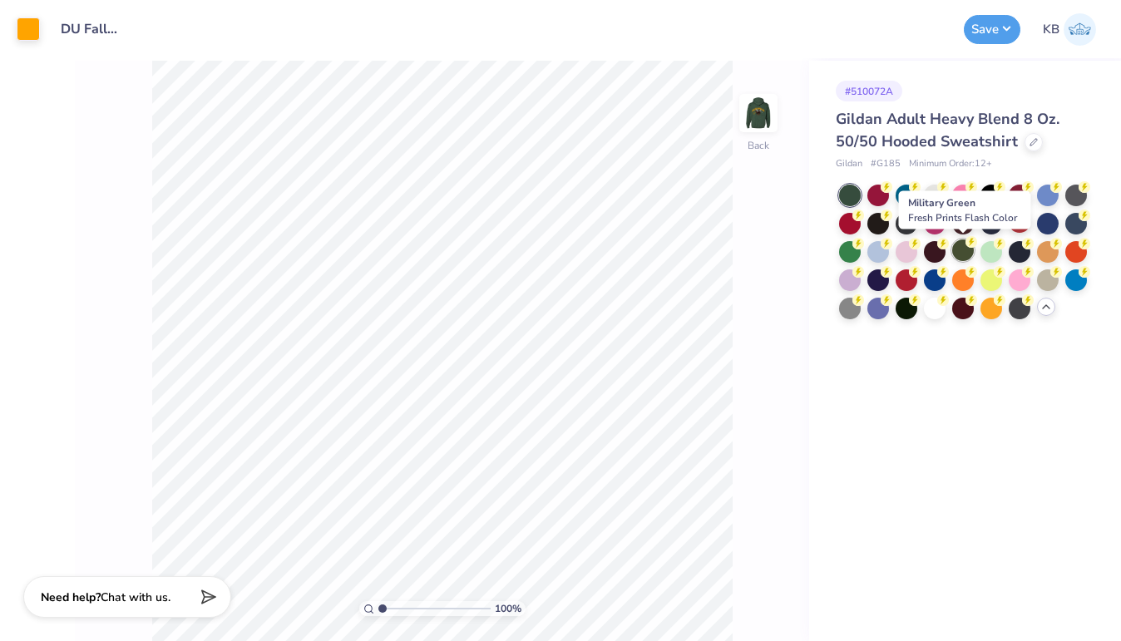
click at [956, 246] on div at bounding box center [963, 251] width 22 height 22
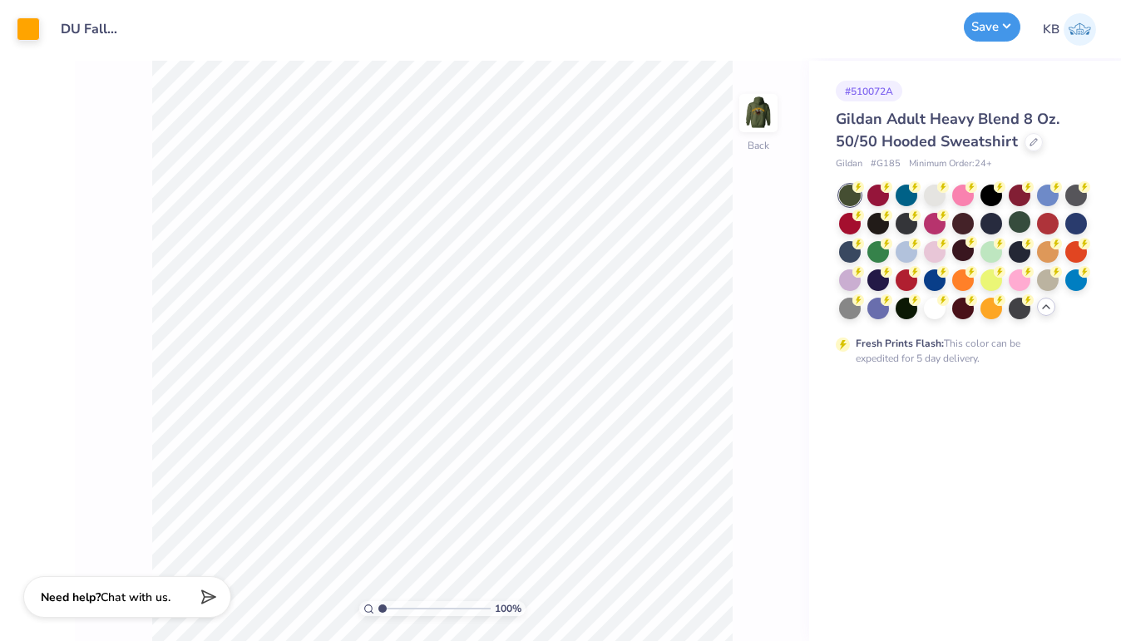
click at [972, 15] on button "Save" at bounding box center [992, 26] width 57 height 29
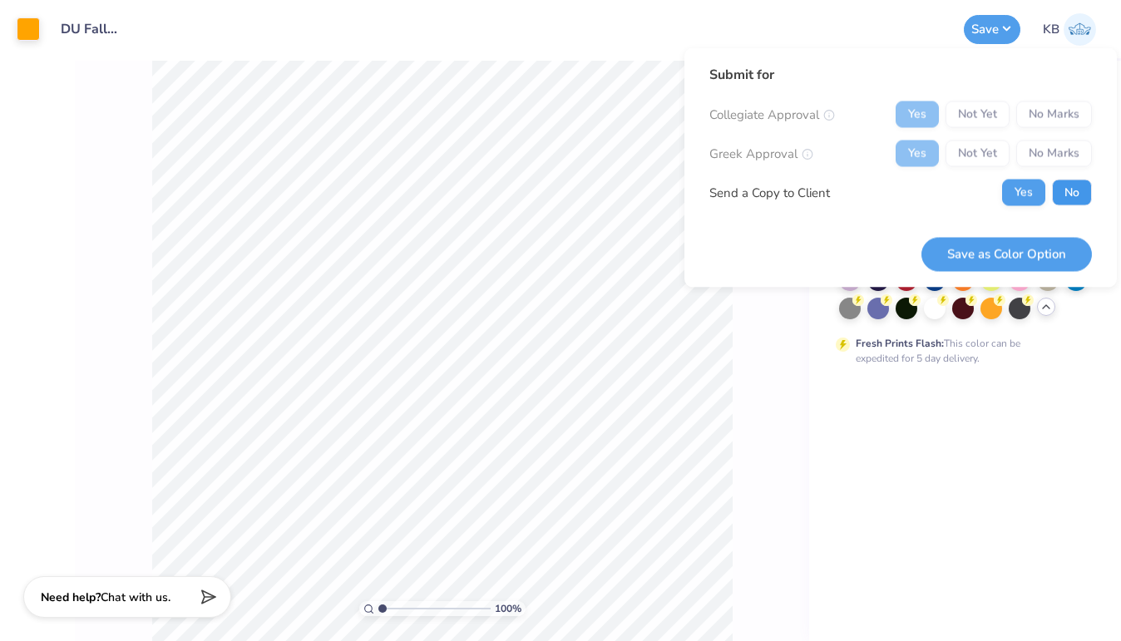
click at [1055, 185] on button "No" at bounding box center [1072, 193] width 40 height 27
click at [979, 252] on button "Save as Color Option" at bounding box center [1006, 254] width 170 height 34
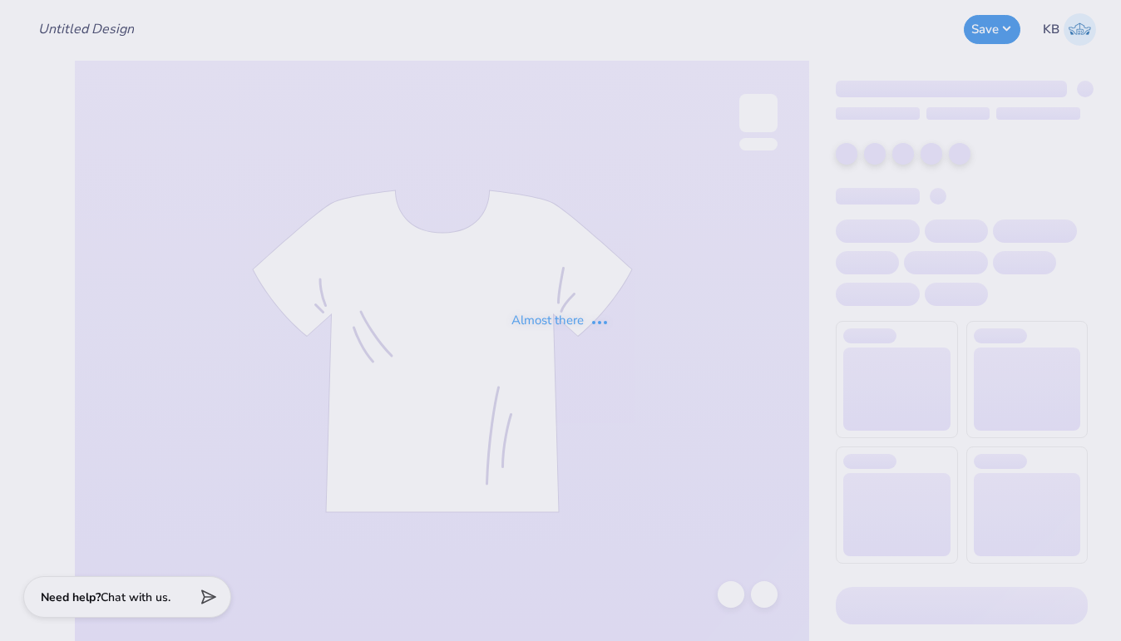
type input "DU FallRush 25"
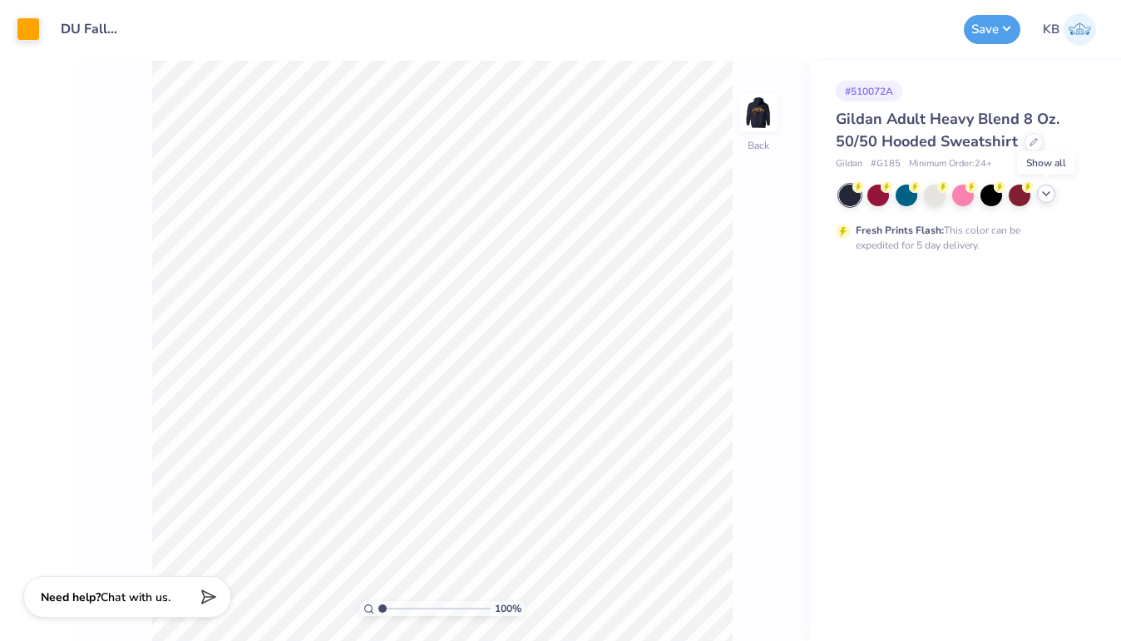
click at [1048, 198] on icon at bounding box center [1046, 193] width 13 height 13
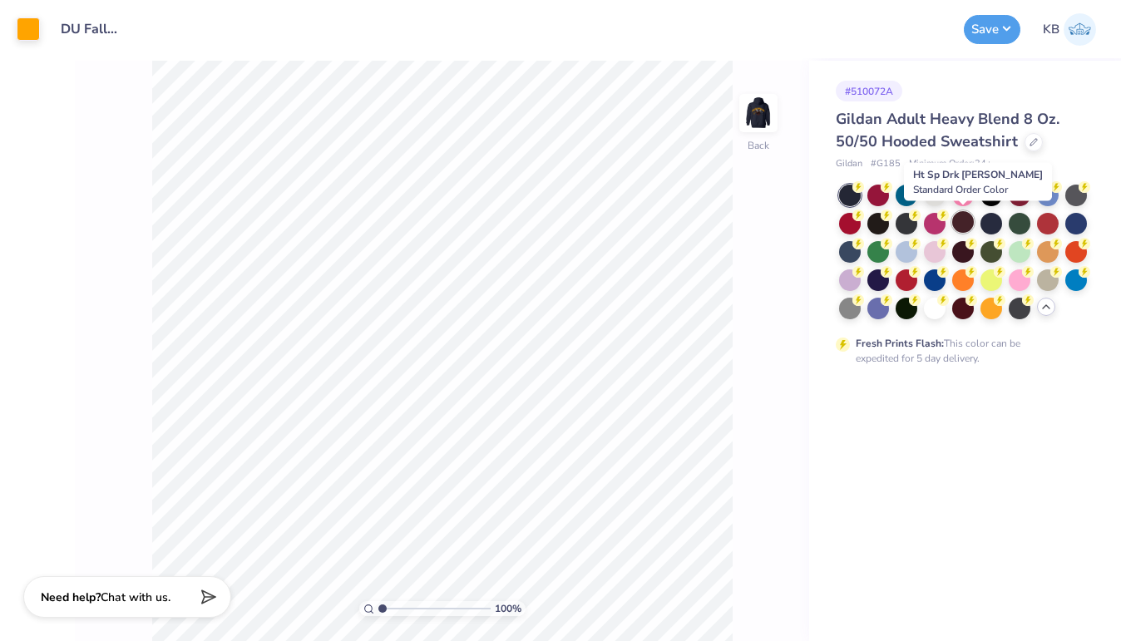
click at [965, 225] on div at bounding box center [963, 222] width 22 height 22
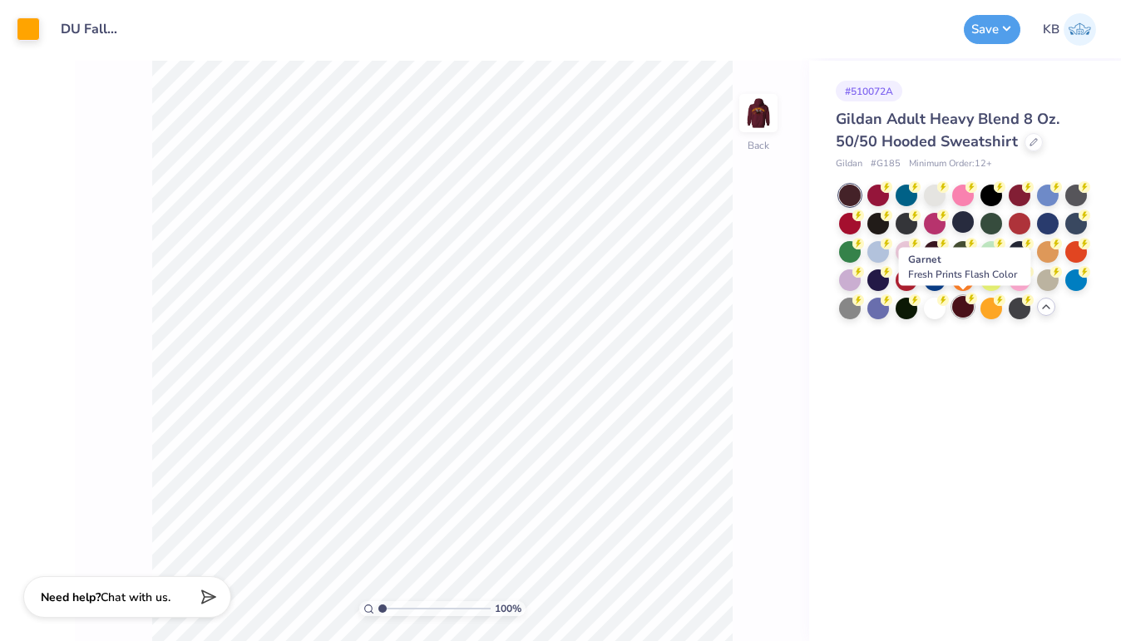
click at [954, 310] on div at bounding box center [963, 307] width 22 height 22
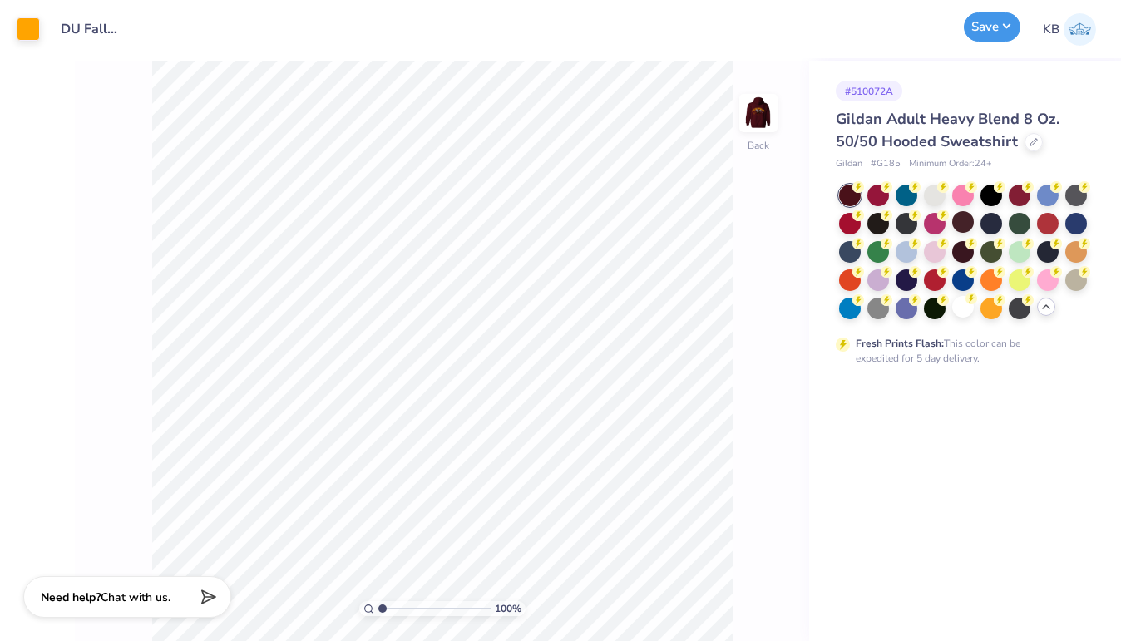
click at [1001, 31] on button "Save" at bounding box center [992, 26] width 57 height 29
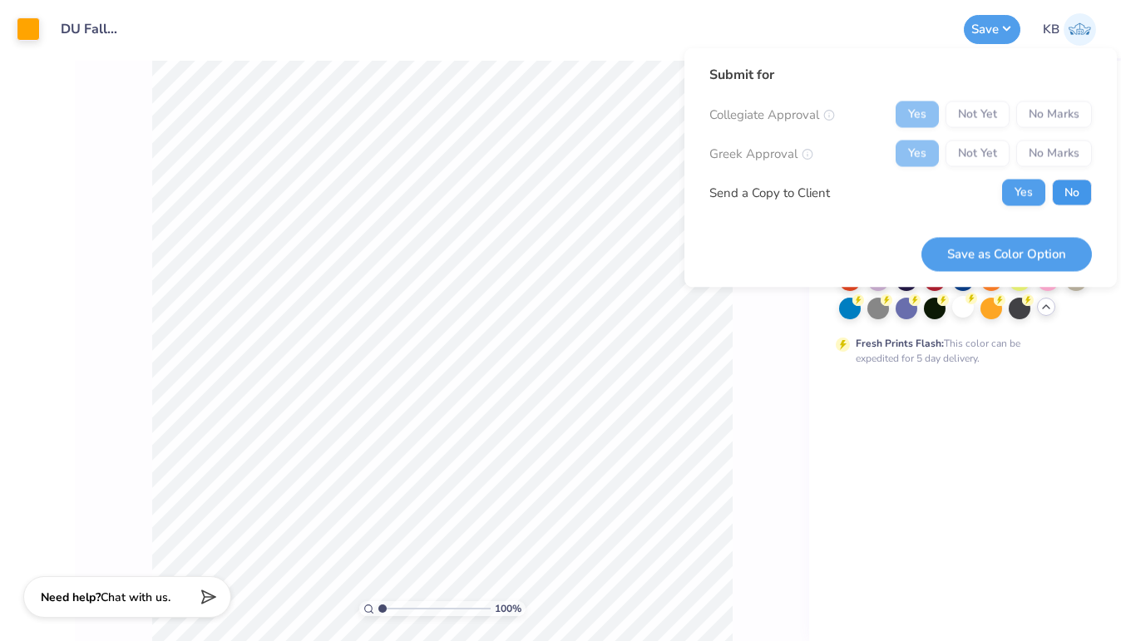
click at [1060, 187] on button "No" at bounding box center [1072, 193] width 40 height 27
click at [1007, 244] on button "Save as Color Option" at bounding box center [1006, 254] width 170 height 34
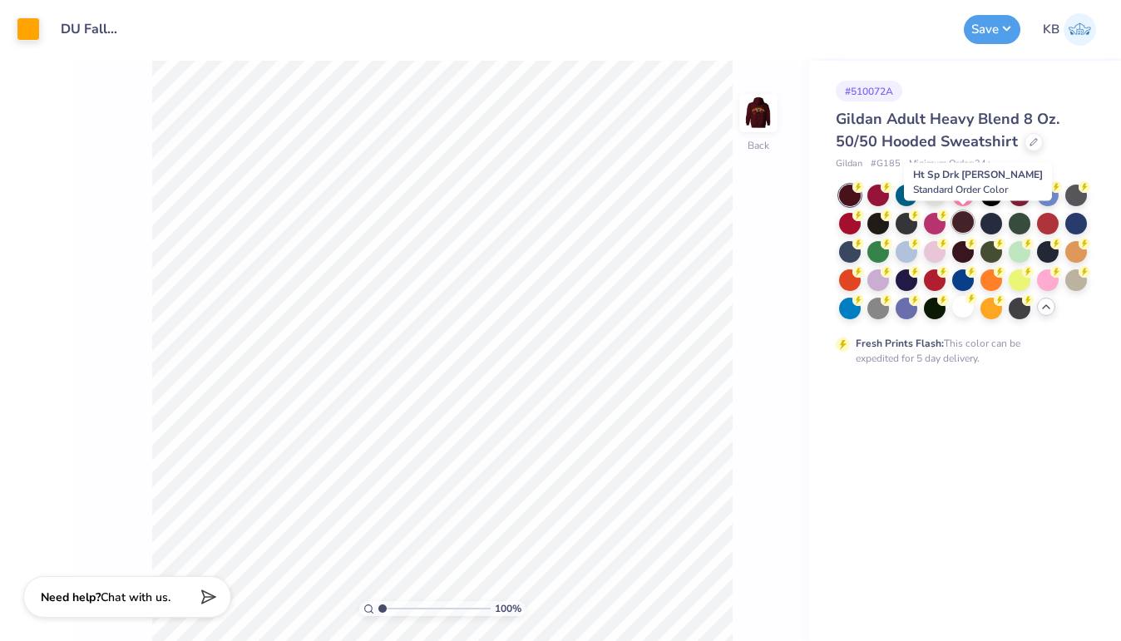
click at [957, 219] on div at bounding box center [963, 222] width 22 height 22
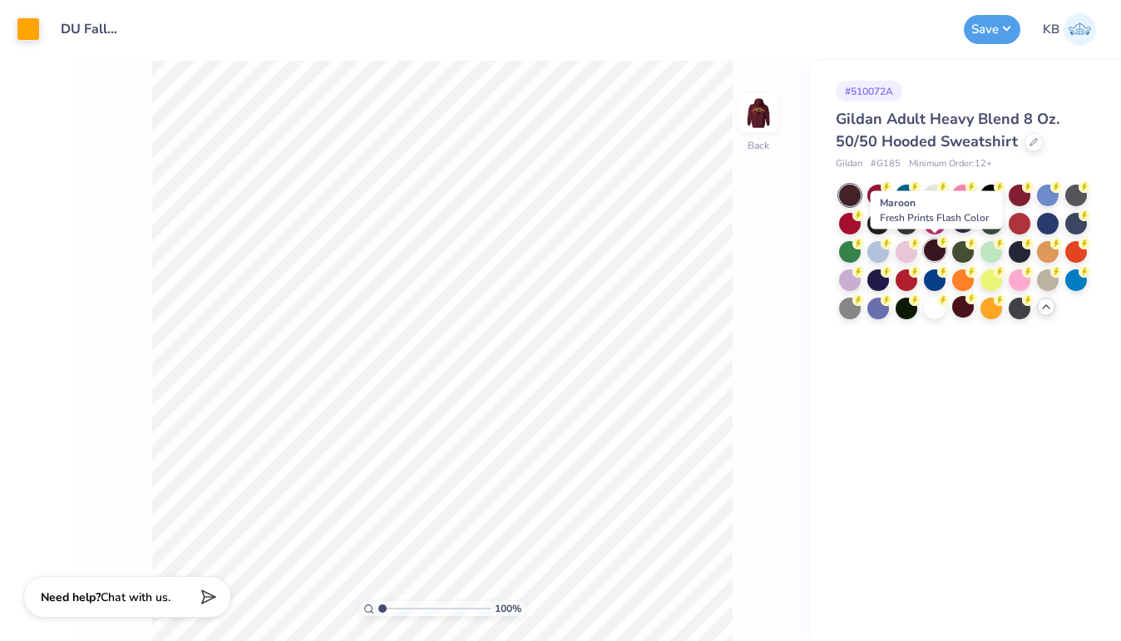
click at [935, 249] on div at bounding box center [935, 251] width 22 height 22
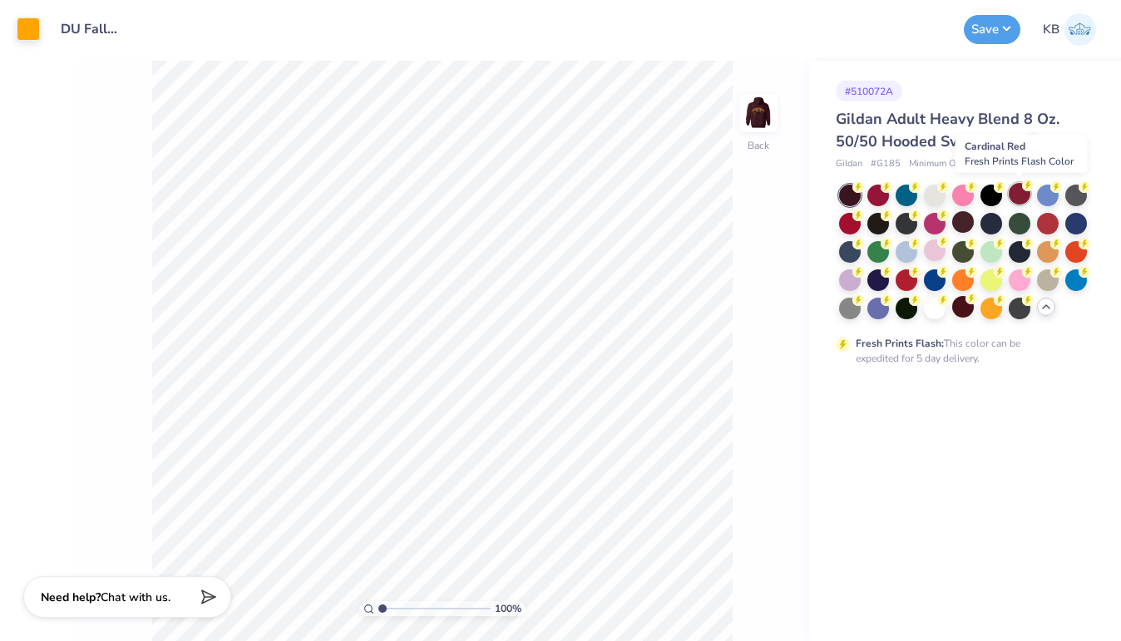
click at [1020, 190] on div at bounding box center [1020, 194] width 22 height 22
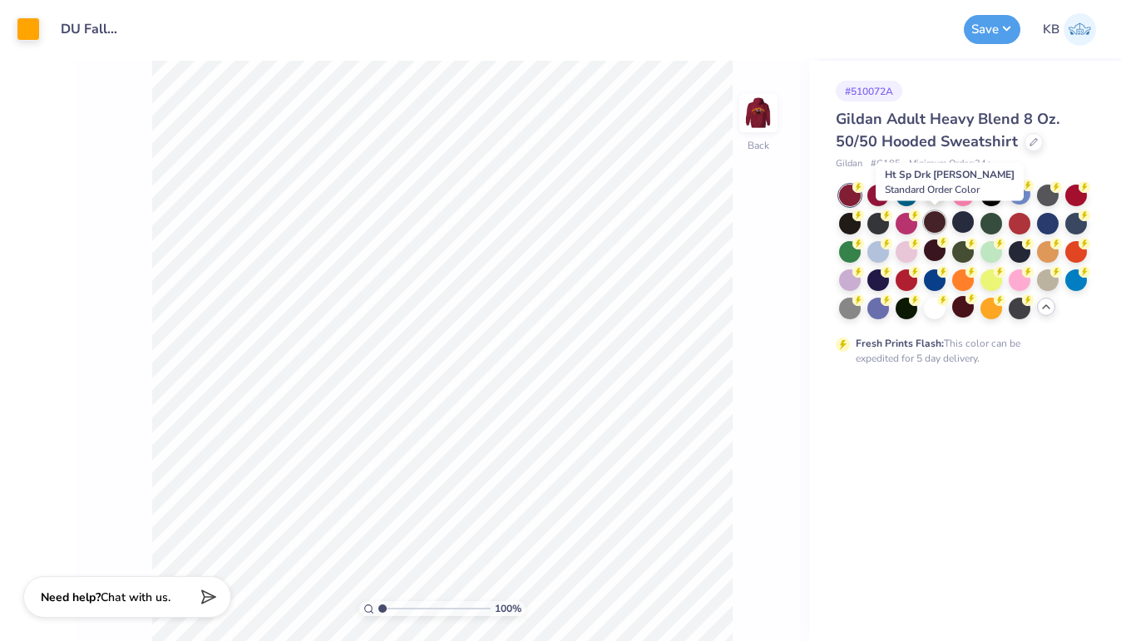
click at [940, 226] on div at bounding box center [935, 222] width 22 height 22
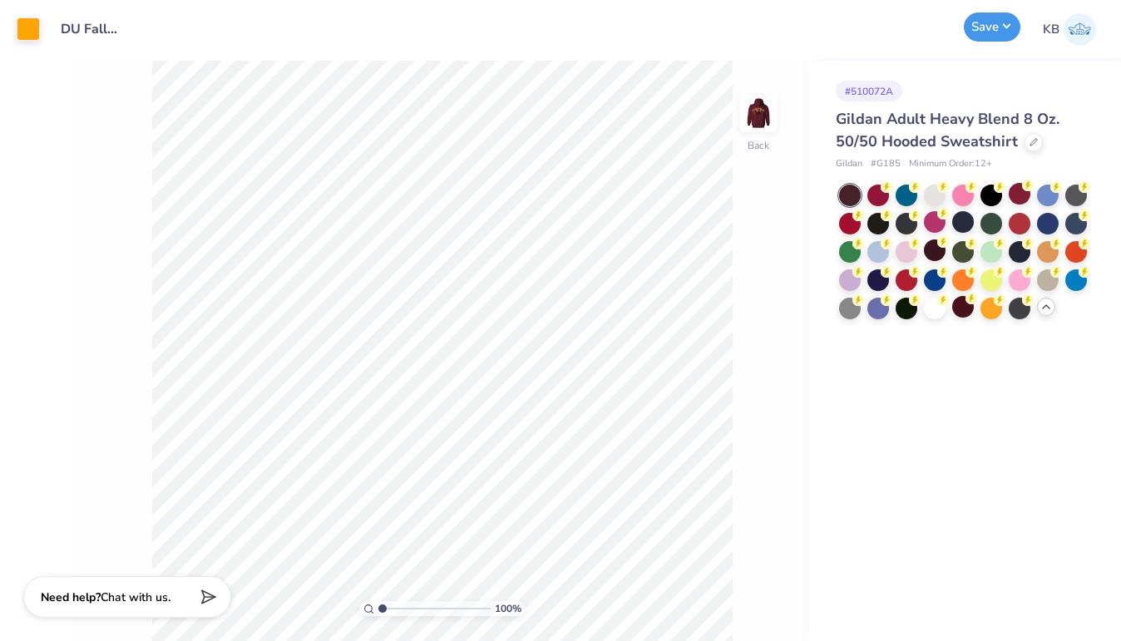
click at [985, 24] on button "Save" at bounding box center [992, 26] width 57 height 29
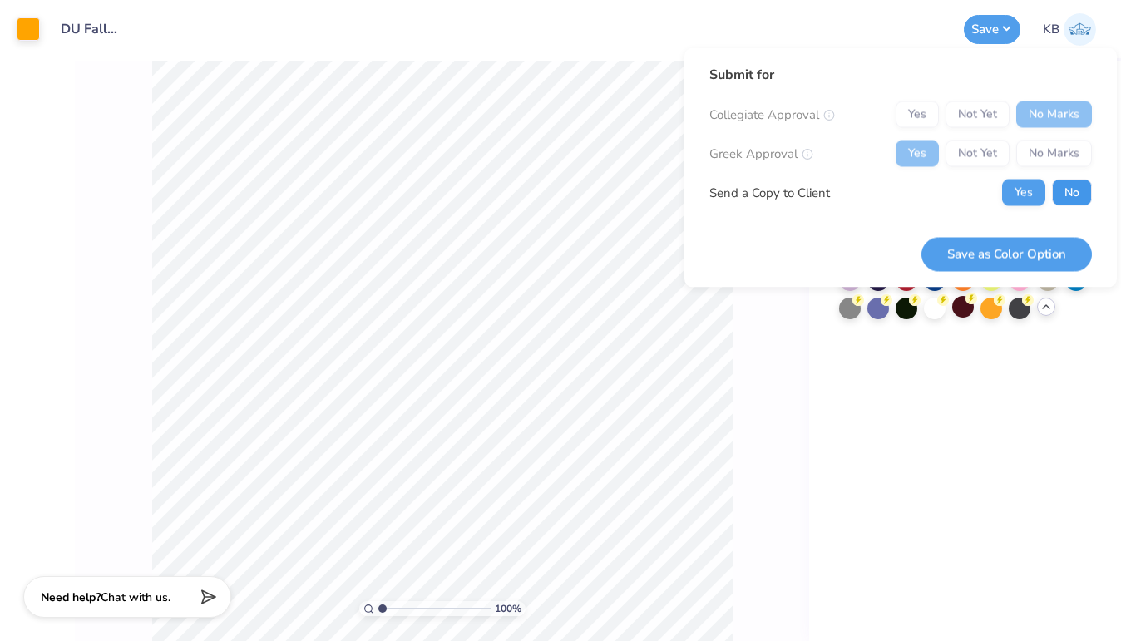
click at [1057, 195] on button "No" at bounding box center [1072, 193] width 40 height 27
click at [997, 251] on button "Save as Color Option" at bounding box center [1006, 254] width 170 height 34
